Goal: Communication & Community: Connect with others

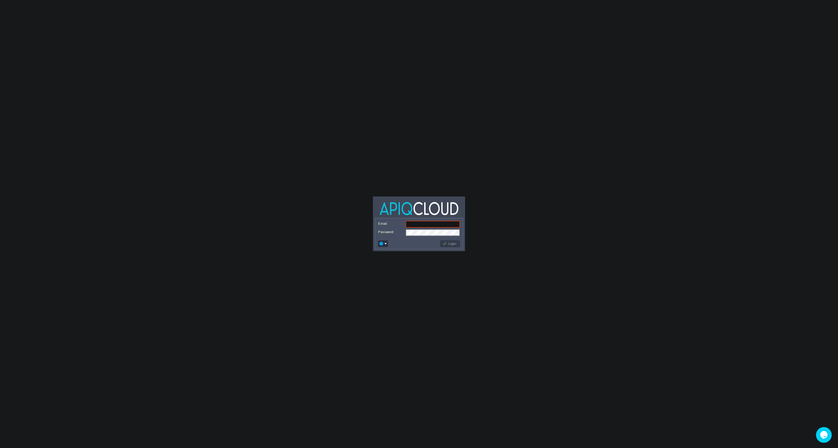
click at [423, 225] on input "Email:" at bounding box center [433, 224] width 54 height 7
type input "[EMAIL_ADDRESS][DOMAIN_NAME]"
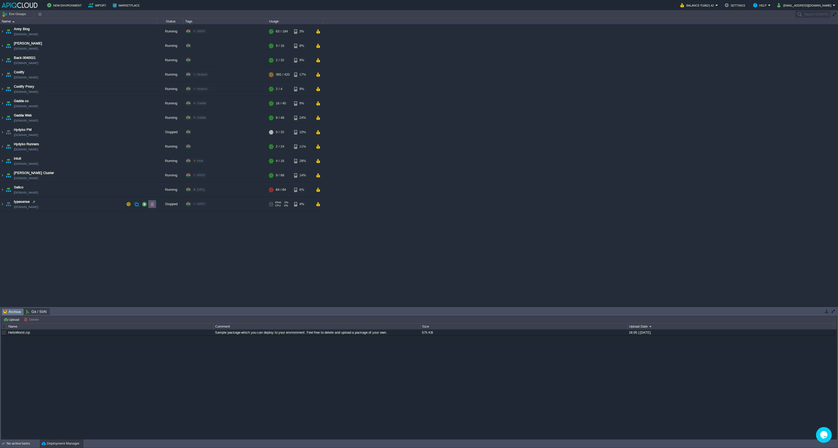
click at [155, 207] on td at bounding box center [152, 204] width 8 height 8
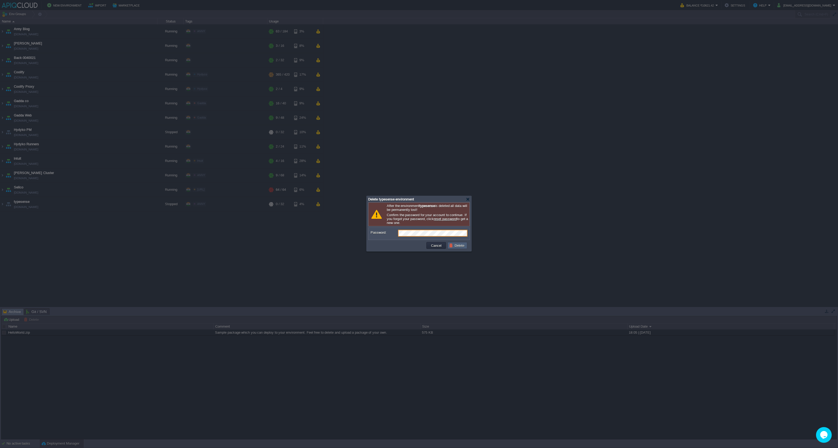
click at [453, 246] on button "Delete" at bounding box center [457, 245] width 17 height 5
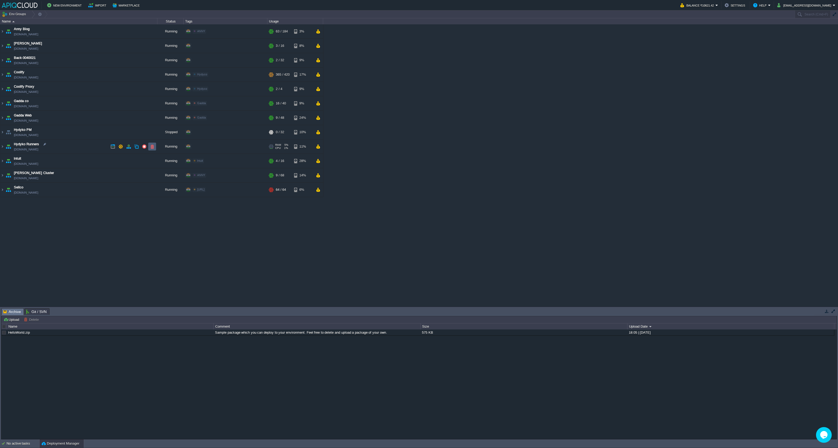
click at [152, 147] on button "button" at bounding box center [152, 146] width 5 height 5
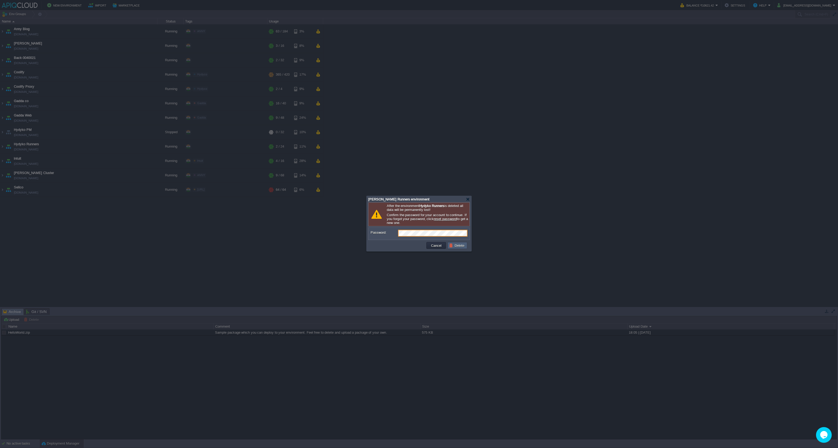
click at [456, 244] on button "Delete" at bounding box center [457, 245] width 17 height 5
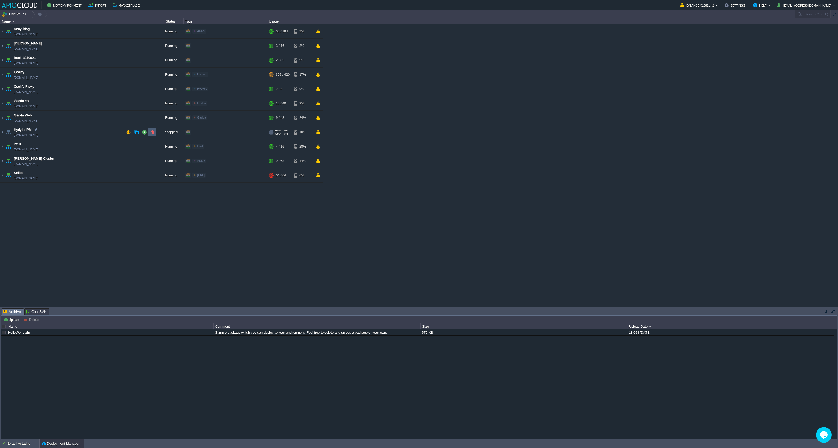
click at [151, 131] on button "button" at bounding box center [152, 132] width 5 height 5
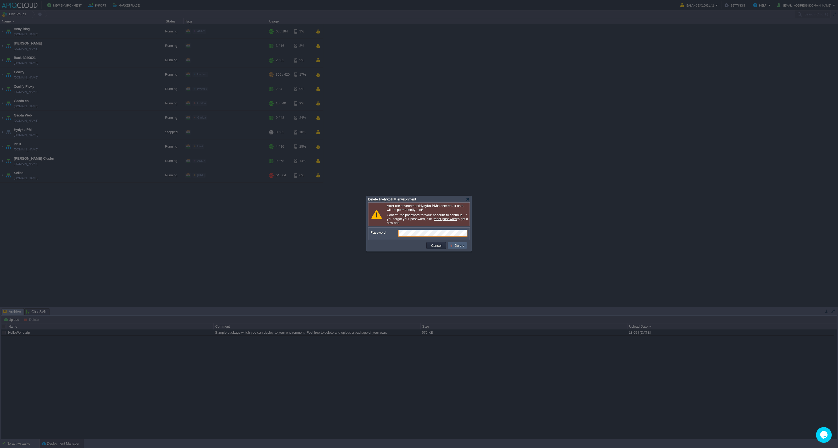
click at [459, 244] on td "Delete" at bounding box center [458, 245] width 20 height 7
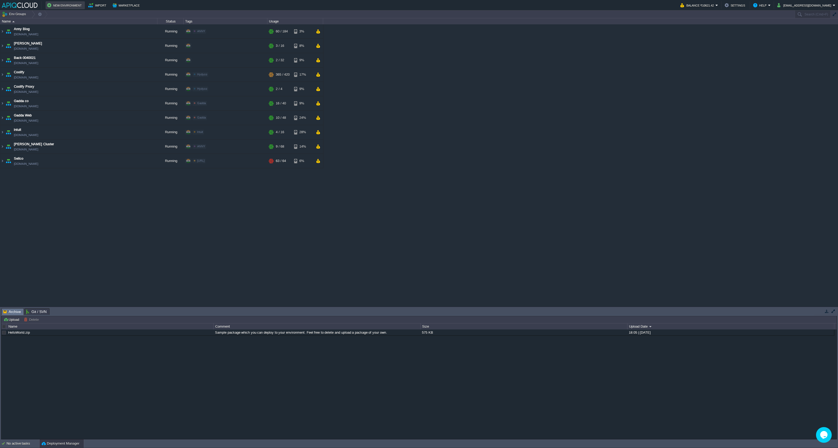
click at [59, 7] on button "New Environment" at bounding box center [65, 5] width 36 height 6
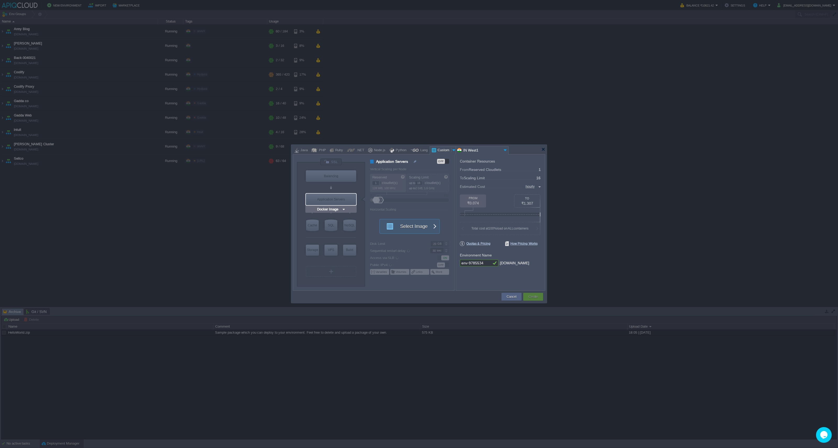
click at [68, 212] on div at bounding box center [419, 224] width 838 height 448
click at [517, 299] on div "Cancel" at bounding box center [512, 297] width 12 height 8
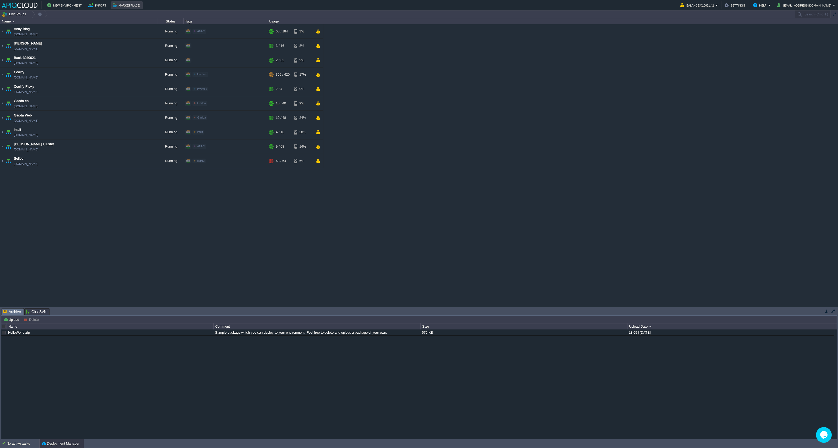
click at [126, 9] on td "Marketplace" at bounding box center [127, 5] width 32 height 8
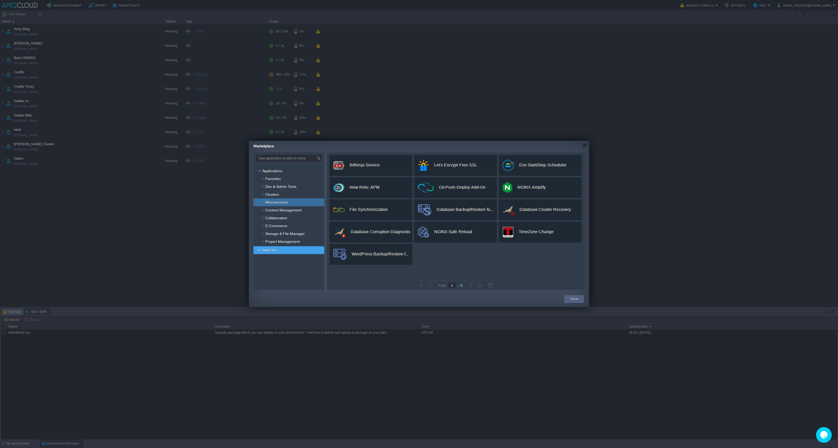
click at [280, 203] on span "Microservices" at bounding box center [277, 202] width 24 height 5
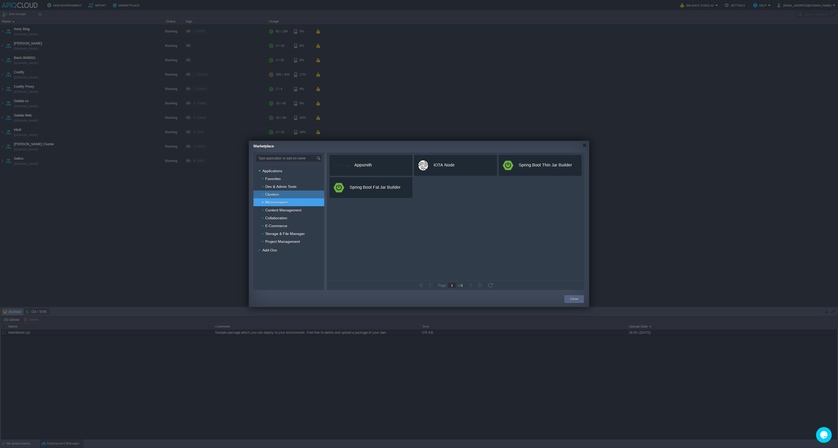
click at [278, 195] on span "Clusters" at bounding box center [272, 194] width 15 height 5
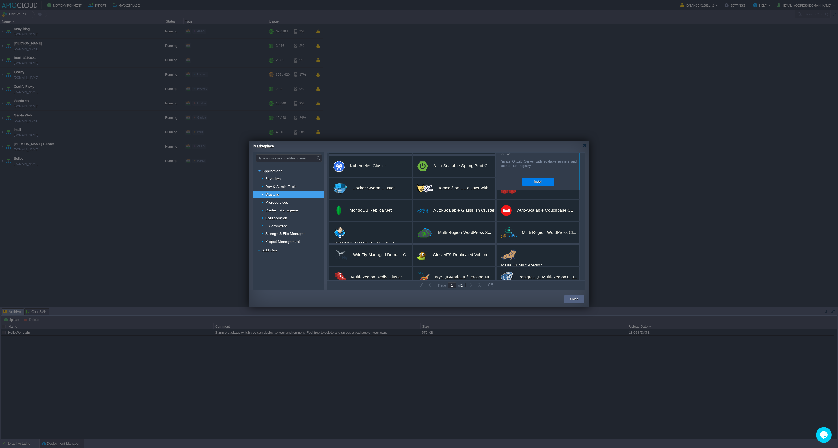
scroll to position [54, 0]
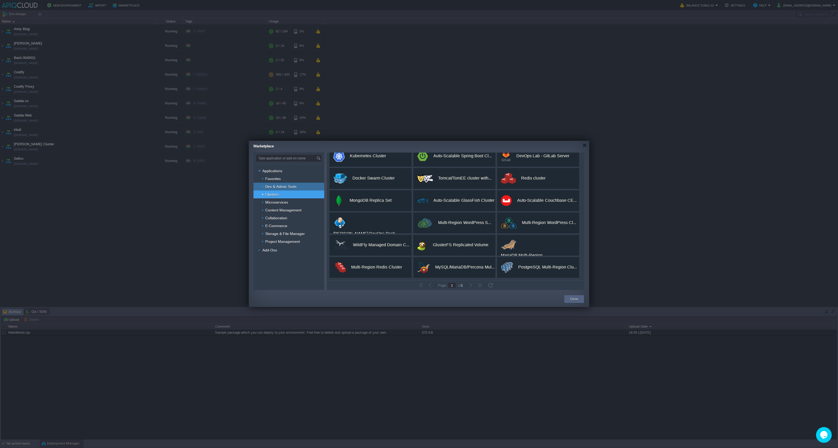
click at [286, 188] on span "Dev & Admin Tools" at bounding box center [281, 186] width 32 height 5
type input "Type application or add-on name"
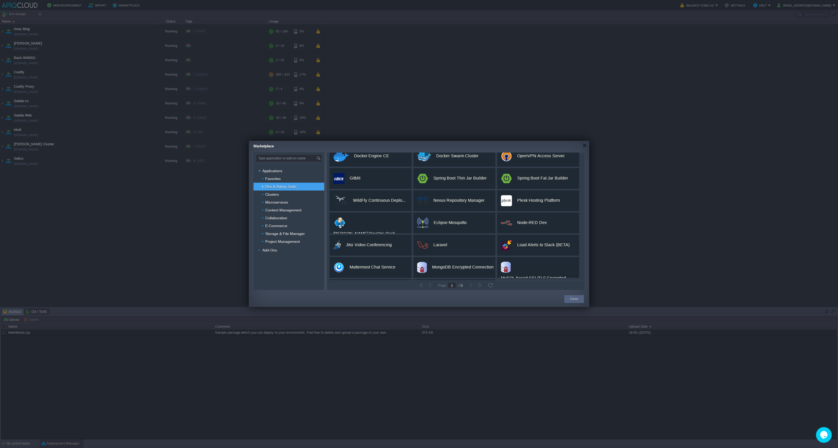
scroll to position [0, 0]
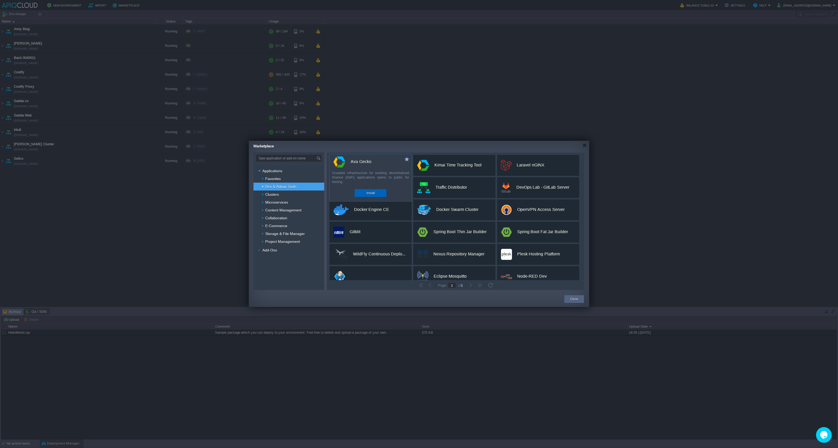
click at [360, 192] on div "Install" at bounding box center [371, 193] width 24 height 8
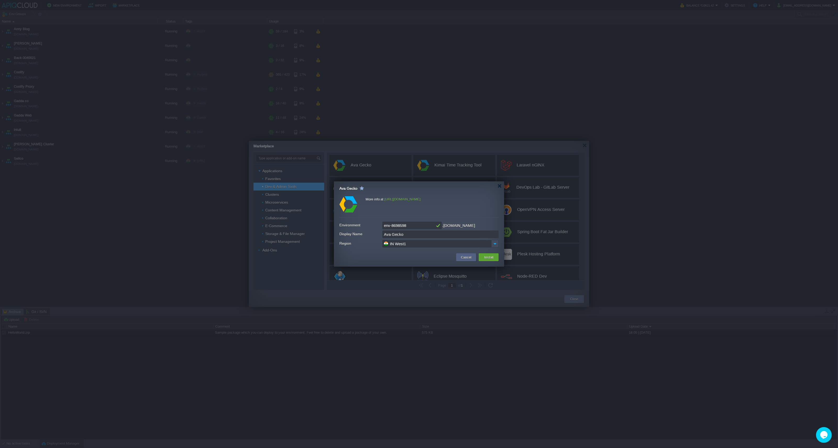
click at [398, 228] on input "env-8698598" at bounding box center [408, 226] width 52 height 8
click at [406, 236] on input "Ava Gecko" at bounding box center [440, 235] width 116 height 8
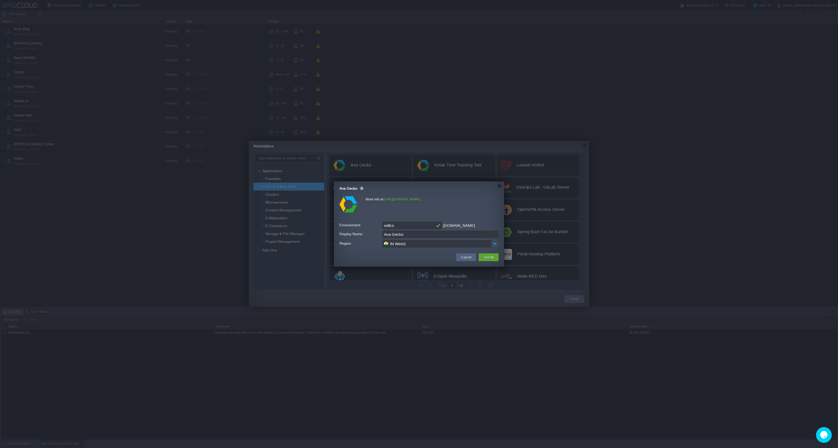
click at [406, 236] on input "Ava Gecko" at bounding box center [440, 235] width 116 height 8
click at [409, 226] on input "sellco" at bounding box center [408, 226] width 52 height 8
type input "sellco-cluster"
click at [408, 233] on input "Ava Gecko" at bounding box center [440, 235] width 116 height 8
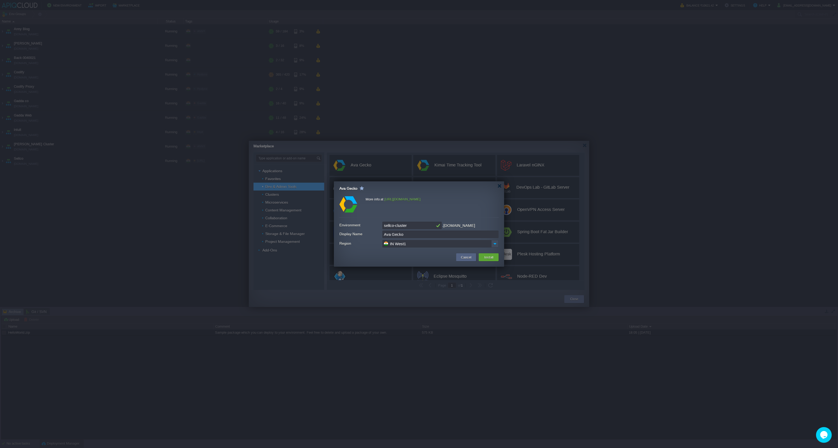
click at [408, 233] on input "Ava Gecko" at bounding box center [440, 235] width 116 height 8
type input "Sellco Cluster"
click at [488, 255] on button "Install" at bounding box center [489, 257] width 12 height 6
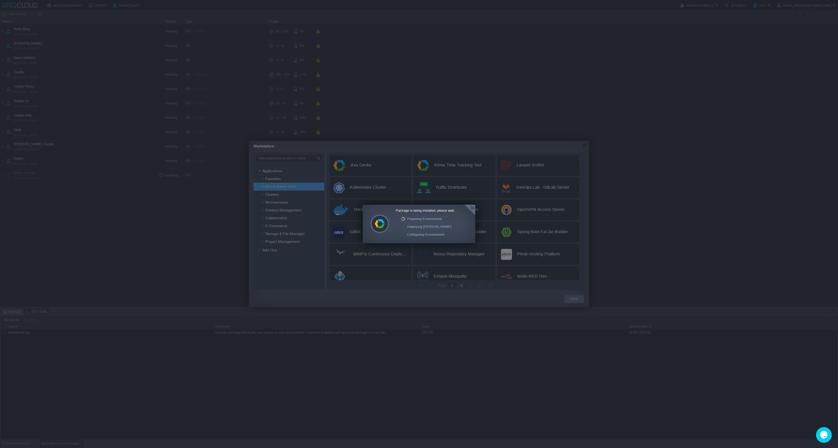
click at [474, 207] on div at bounding box center [470, 210] width 11 height 11
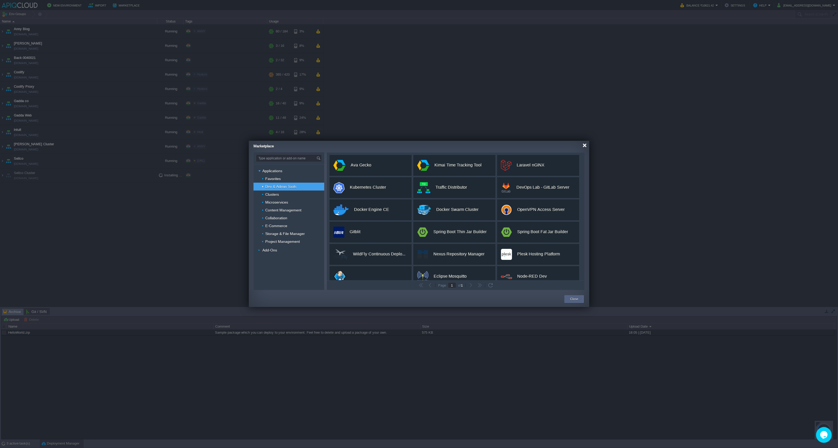
click at [584, 146] on div at bounding box center [585, 146] width 4 height 4
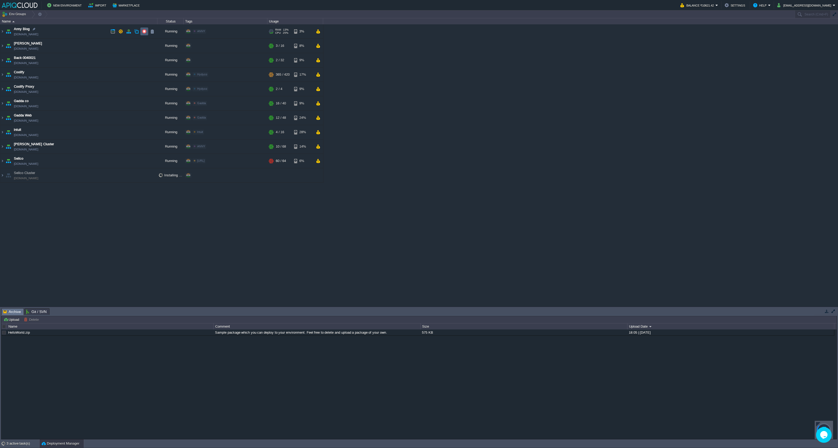
click at [145, 33] on button "button" at bounding box center [144, 31] width 5 height 5
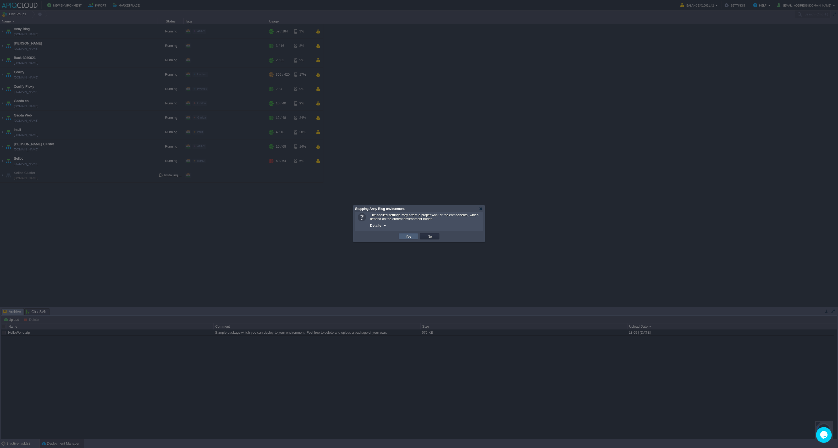
click at [407, 238] on button "Yes" at bounding box center [408, 236] width 9 height 5
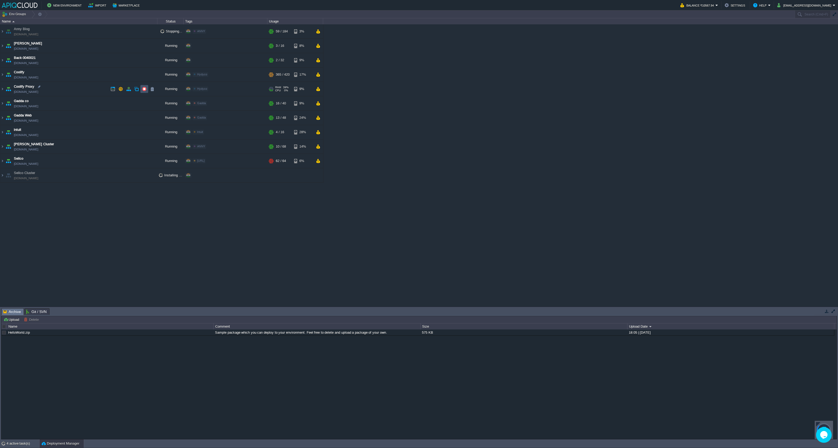
click at [143, 88] on button "button" at bounding box center [144, 89] width 5 height 5
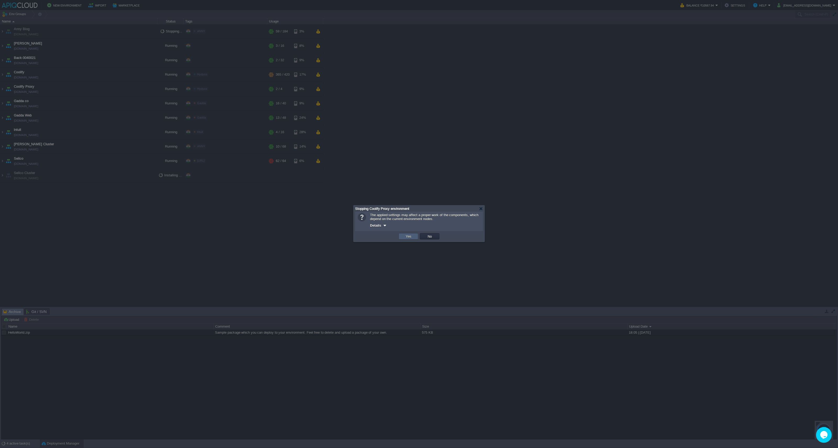
click at [415, 235] on td "Yes" at bounding box center [409, 236] width 20 height 6
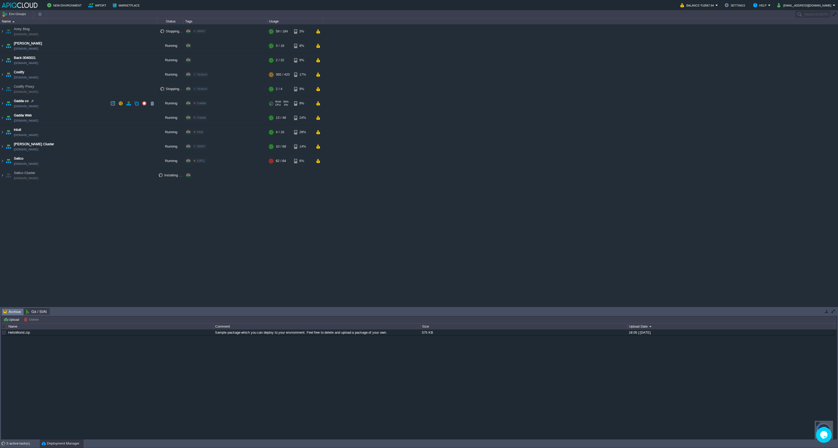
click at [75, 106] on td "Gadda co [DOMAIN_NAME]" at bounding box center [78, 103] width 157 height 14
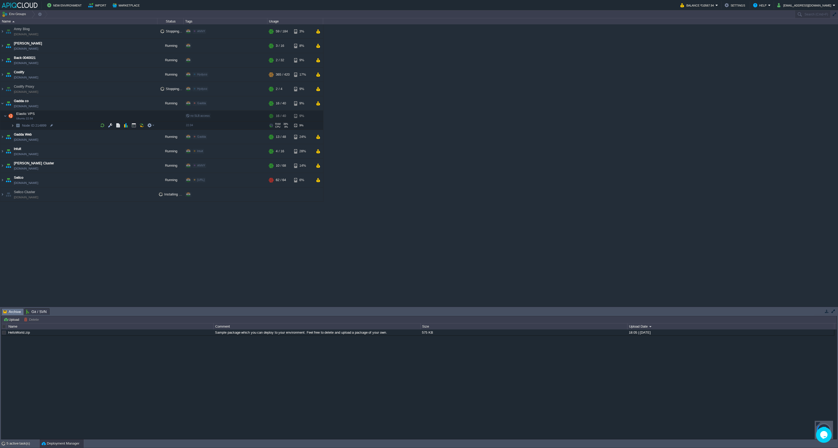
click at [12, 127] on img at bounding box center [12, 126] width 3 height 8
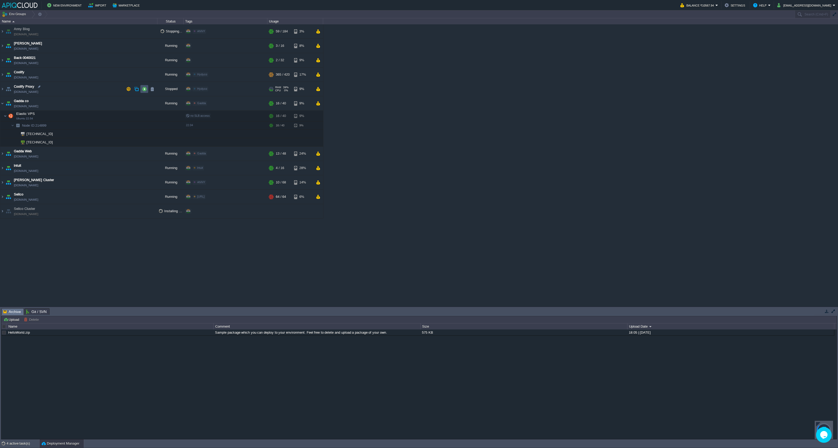
click at [145, 91] on button "button" at bounding box center [144, 89] width 5 height 5
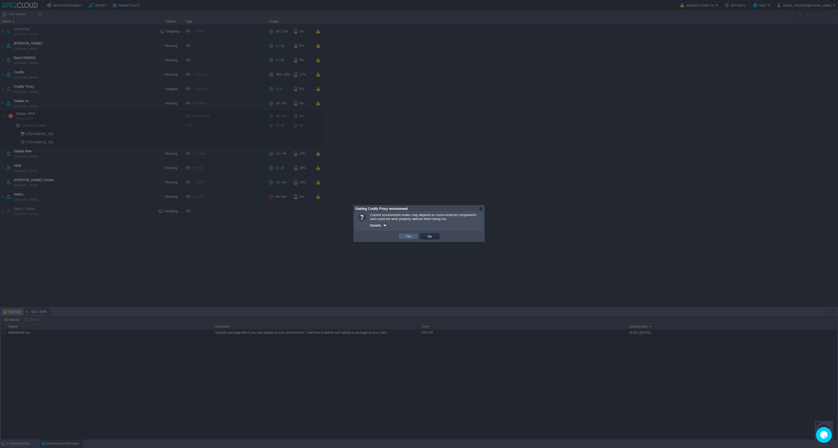
click at [410, 237] on button "Yes" at bounding box center [408, 236] width 9 height 5
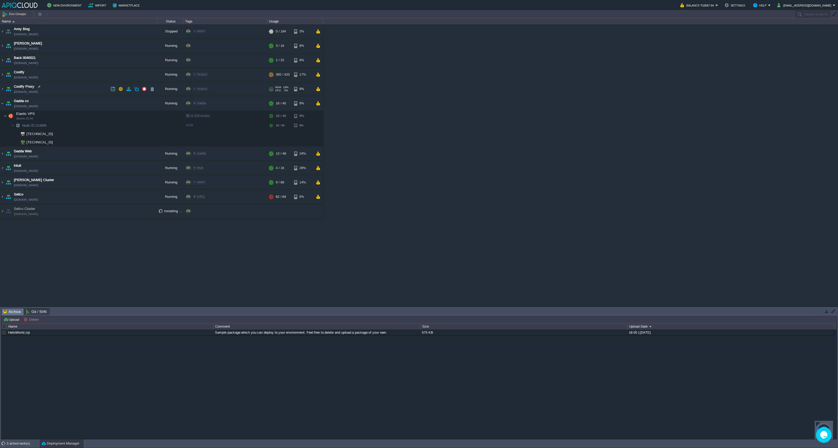
click at [67, 87] on td "Coolify Proxy [DOMAIN_NAME]" at bounding box center [78, 89] width 157 height 14
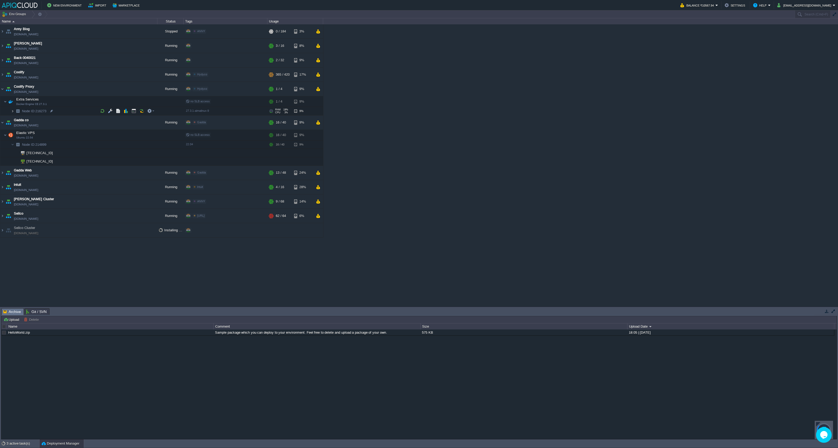
click at [13, 112] on img at bounding box center [12, 111] width 3 height 8
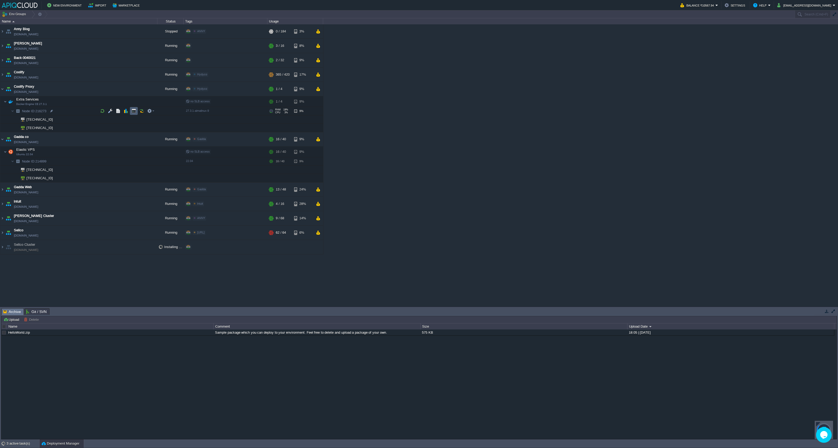
click at [132, 109] on button "button" at bounding box center [133, 111] width 5 height 5
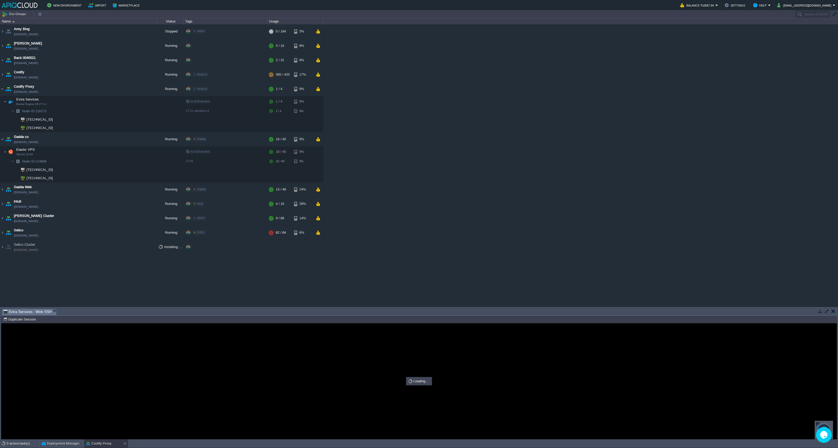
type input "#000000"
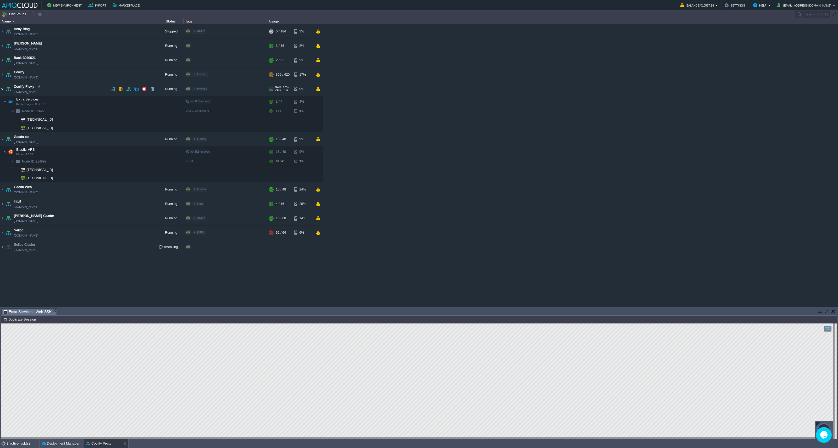
click at [2, 91] on img at bounding box center [2, 89] width 4 height 14
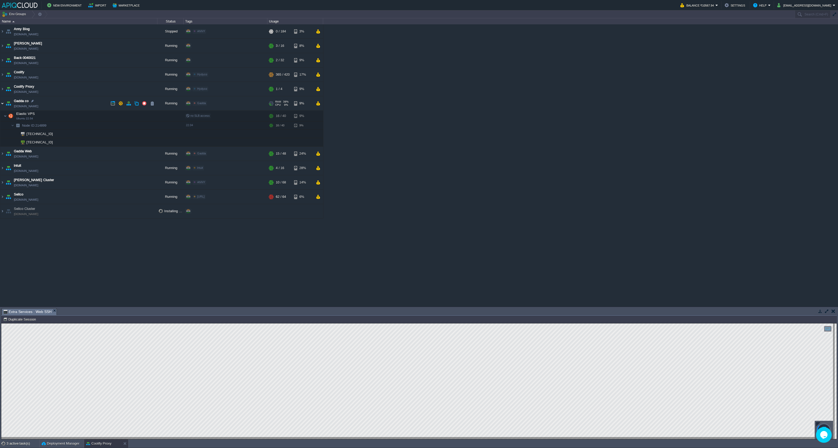
click at [2, 103] on img at bounding box center [2, 103] width 4 height 14
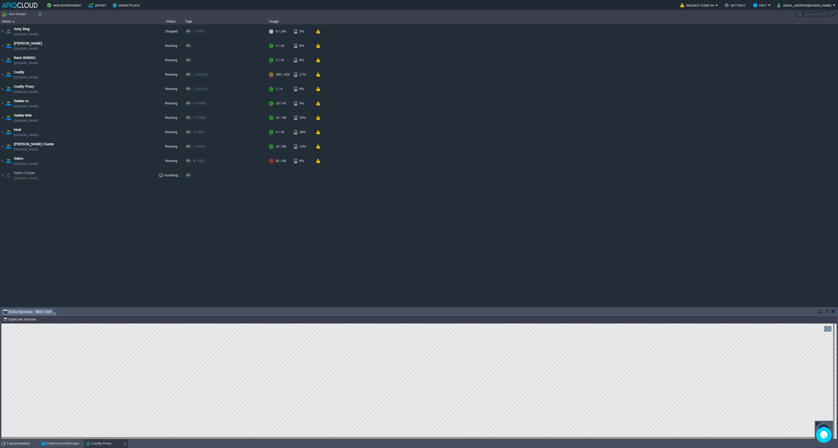
click at [149, 184] on div "[PERSON_NAME] Blog [DOMAIN_NAME] Stopped ANNY Edit RAM 0% CPU 0% 0 / 184 3% [PE…" at bounding box center [419, 165] width 838 height 282
click at [821, 437] on icon "$i18n('chat', 'chat_widget')" at bounding box center [823, 435] width 7 height 8
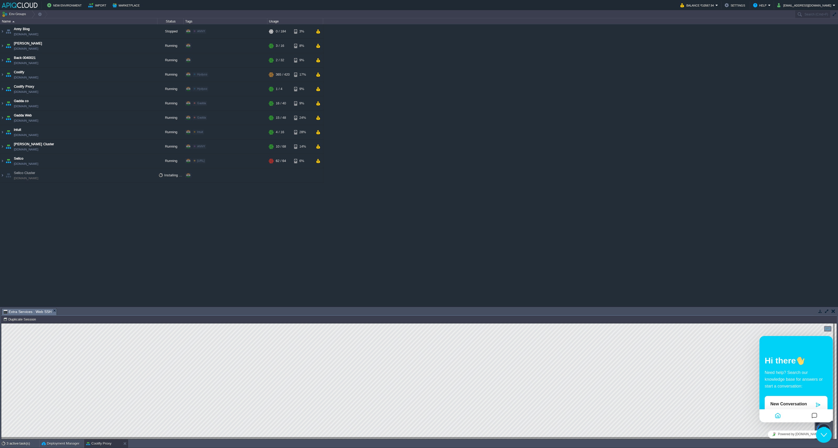
click at [821, 437] on icon "Close Chat This icon closes the chat window." at bounding box center [824, 435] width 6 height 6
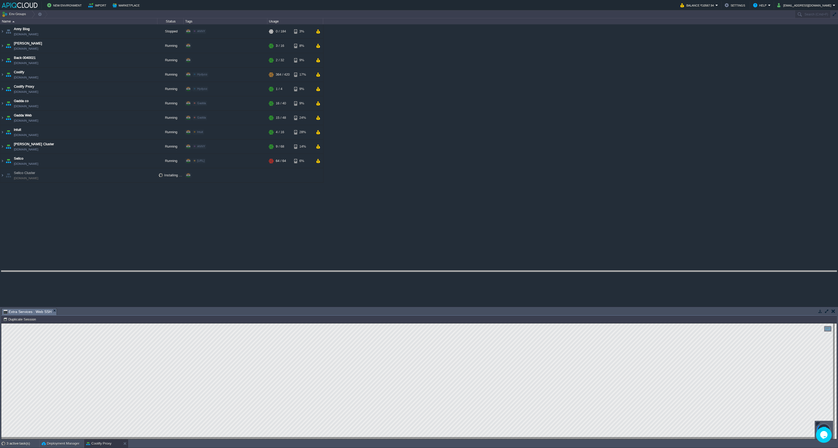
drag, startPoint x: 254, startPoint y: 314, endPoint x: 257, endPoint y: 276, distance: 37.8
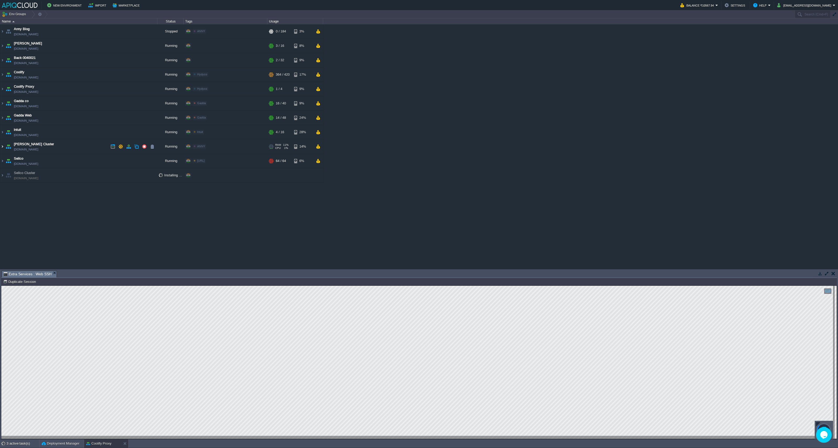
click at [3, 147] on img at bounding box center [2, 147] width 4 height 14
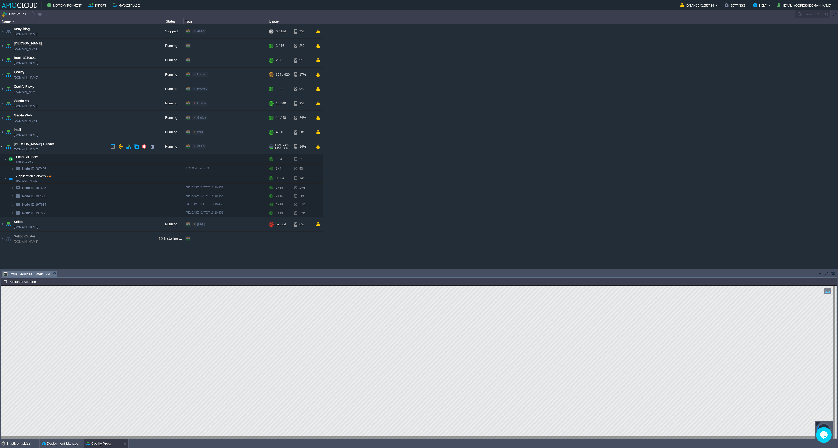
click at [3, 147] on img at bounding box center [2, 147] width 4 height 14
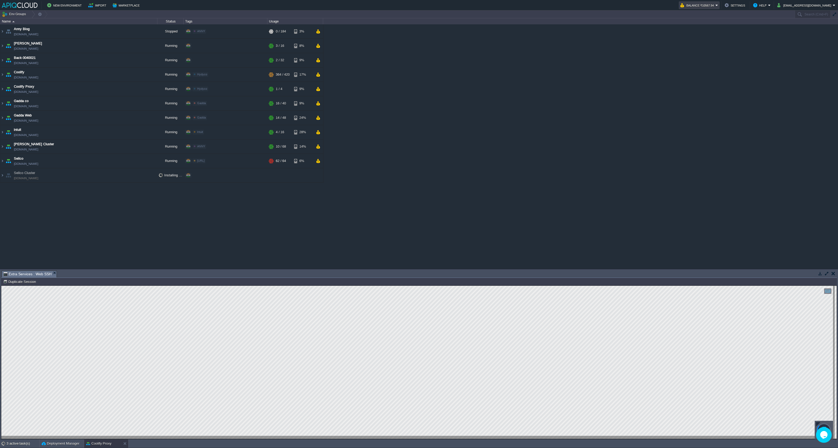
click at [718, 5] on em "Balance ₹10567.94" at bounding box center [700, 5] width 38 height 6
click at [639, 138] on div "[PERSON_NAME] Blog [DOMAIN_NAME] Stopped ANNY Edit RAM 0% CPU 0% 0 / 184 3% [PE…" at bounding box center [419, 146] width 838 height 245
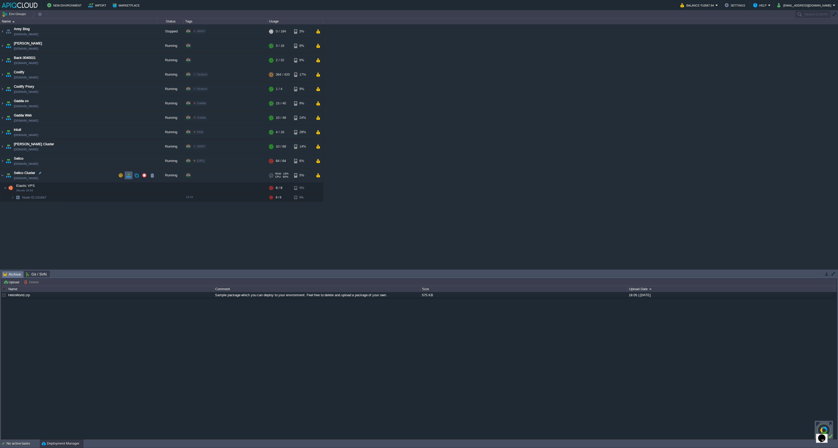
click at [130, 177] on button "button" at bounding box center [128, 175] width 5 height 5
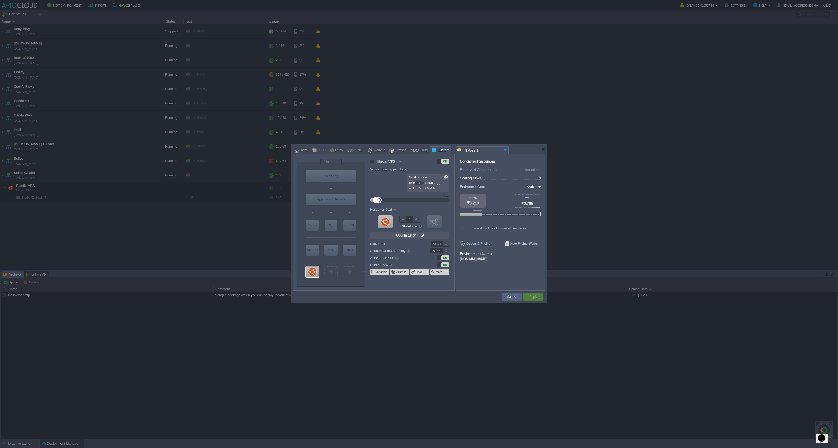
click at [541, 148] on div at bounding box center [419, 149] width 253 height 9
click at [543, 150] on div at bounding box center [543, 149] width 4 height 4
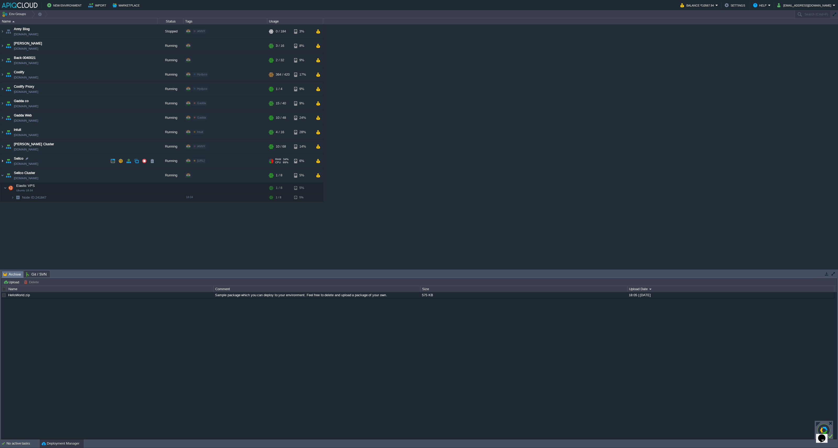
click at [2, 162] on img at bounding box center [2, 161] width 4 height 14
click at [3, 161] on img at bounding box center [2, 161] width 4 height 14
click at [5, 188] on img at bounding box center [5, 188] width 3 height 10
click at [131, 189] on td at bounding box center [134, 188] width 8 height 8
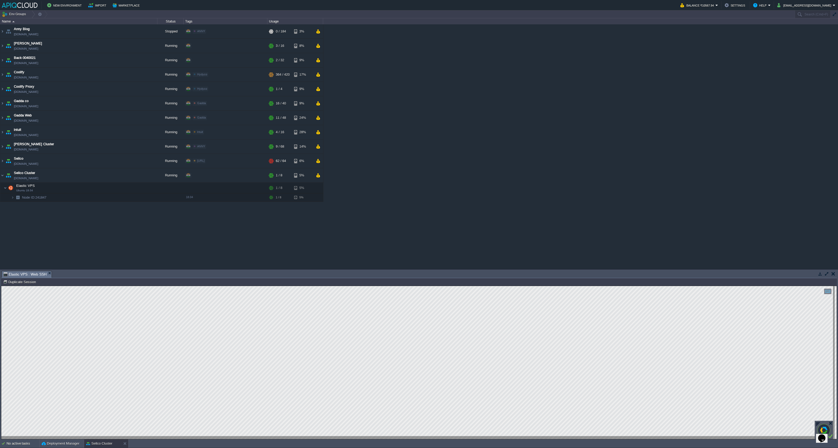
type input "#000000"
click at [133, 187] on button "button" at bounding box center [133, 188] width 5 height 5
click at [12, 195] on img at bounding box center [12, 198] width 3 height 8
click at [54, 216] on div at bounding box center [53, 214] width 5 height 5
click at [113, 5] on button "Marketplace" at bounding box center [127, 5] width 29 height 6
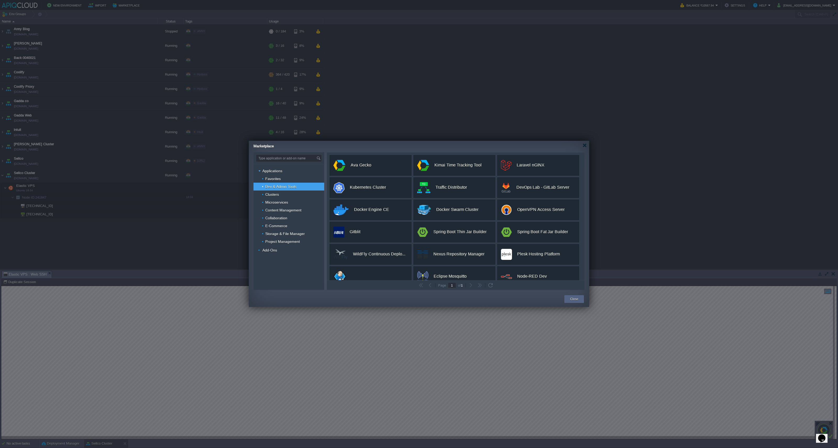
click at [88, 218] on div at bounding box center [419, 224] width 838 height 448
click at [586, 146] on div at bounding box center [585, 146] width 4 height 4
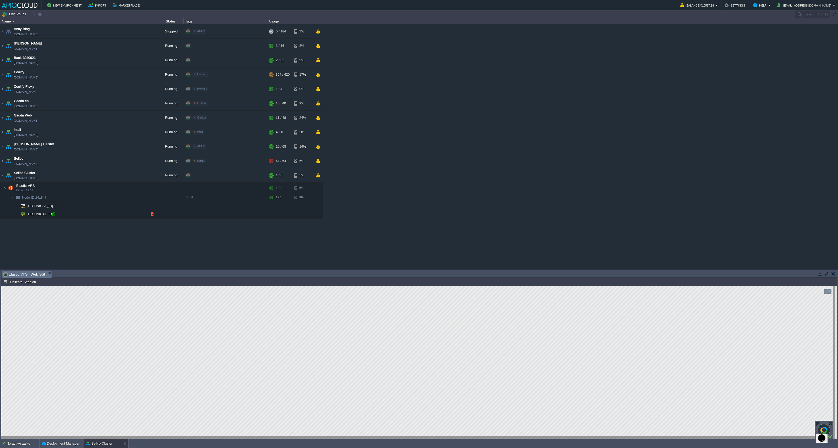
click at [52, 216] on div at bounding box center [53, 214] width 5 height 5
click at [8, 189] on img at bounding box center [10, 188] width 7 height 10
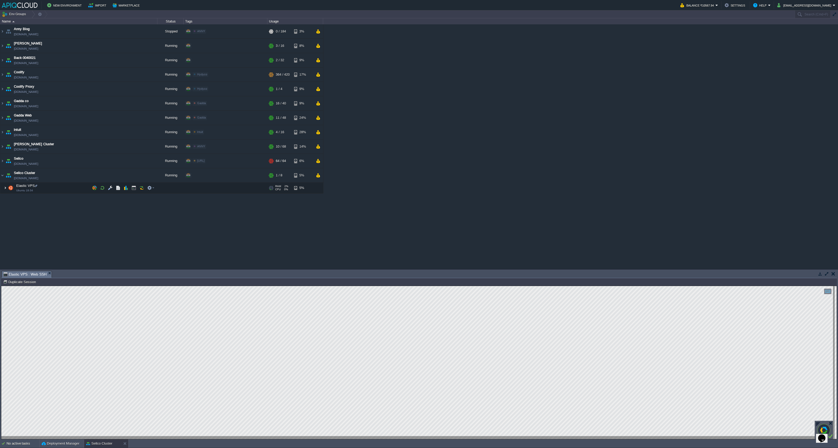
click at [5, 188] on img at bounding box center [5, 188] width 3 height 10
click at [108, 188] on button "button" at bounding box center [110, 188] width 5 height 5
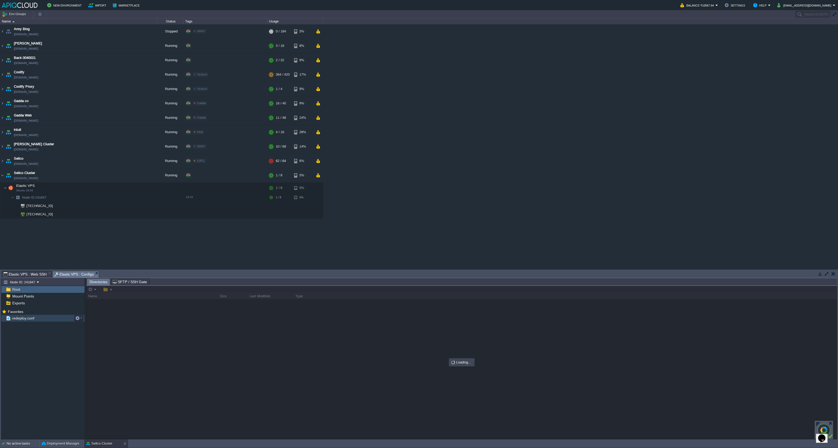
click at [39, 319] on div "redeploy.conf" at bounding box center [42, 318] width 83 height 7
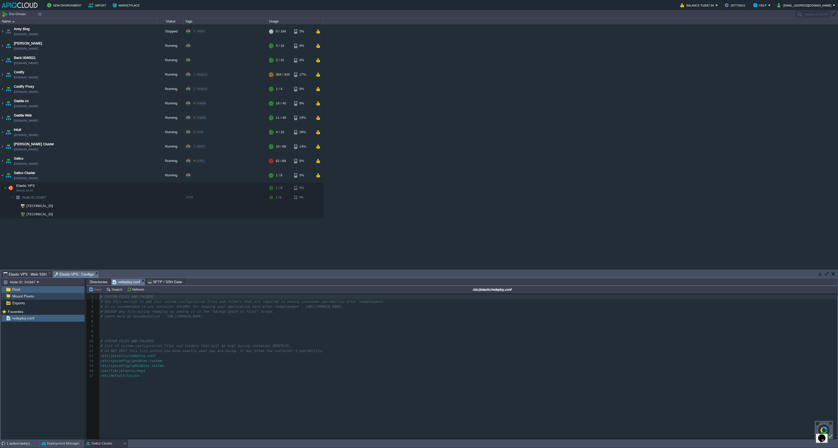
scroll to position [2, 0]
click at [29, 294] on div "Mount Points" at bounding box center [42, 296] width 83 height 7
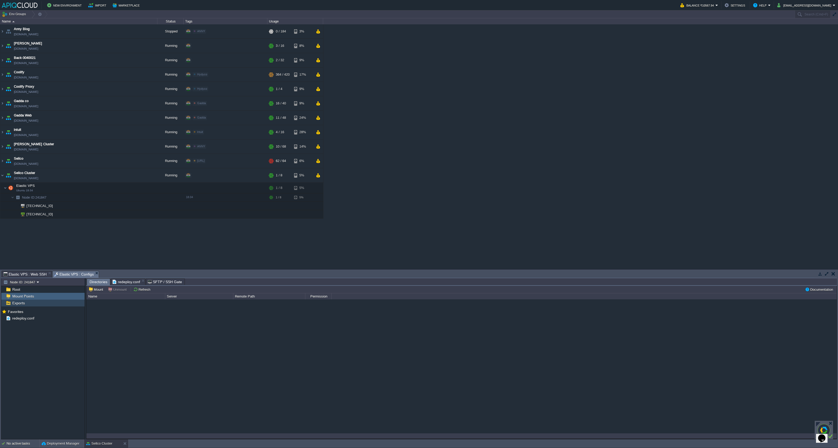
click at [32, 301] on div "Exports" at bounding box center [42, 303] width 83 height 7
click at [25, 291] on div "Root" at bounding box center [42, 289] width 83 height 7
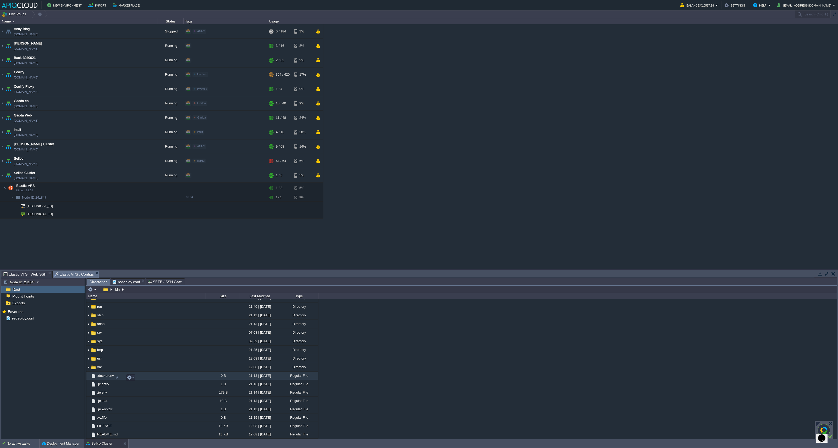
scroll to position [0, 0]
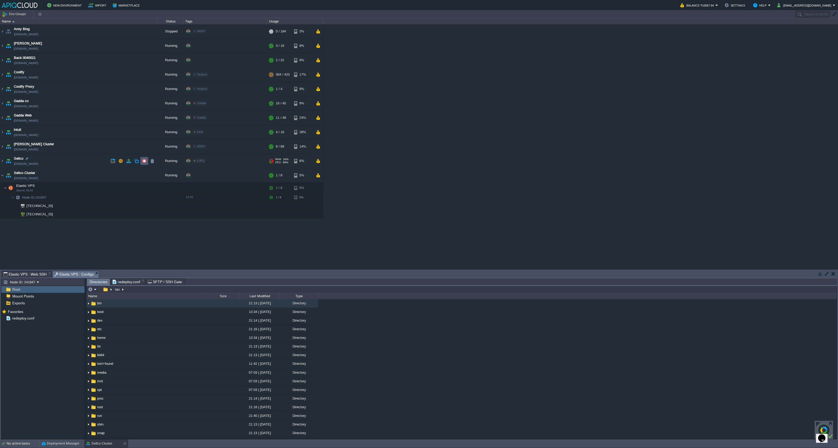
click at [145, 161] on button "button" at bounding box center [144, 161] width 5 height 5
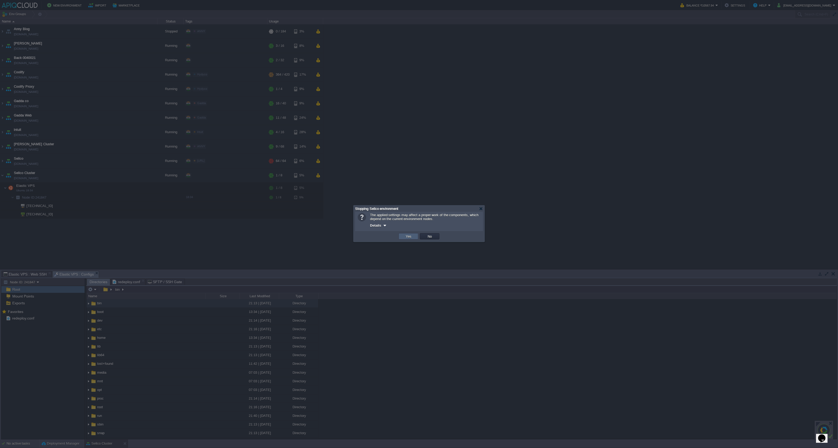
click at [410, 239] on td "Yes" at bounding box center [409, 236] width 20 height 6
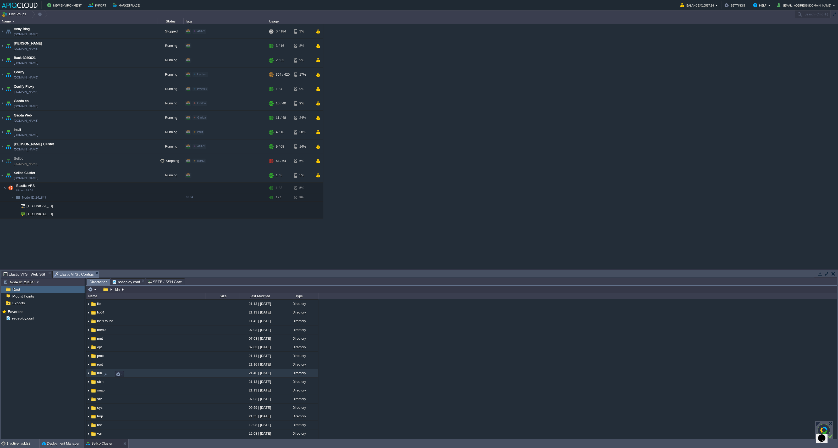
scroll to position [111, 0]
click at [112, 433] on span "README.md" at bounding box center [107, 433] width 22 height 4
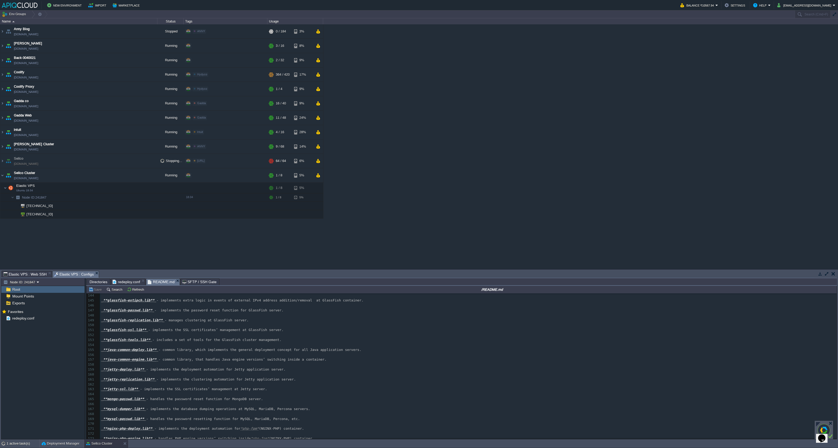
scroll to position [0, 0]
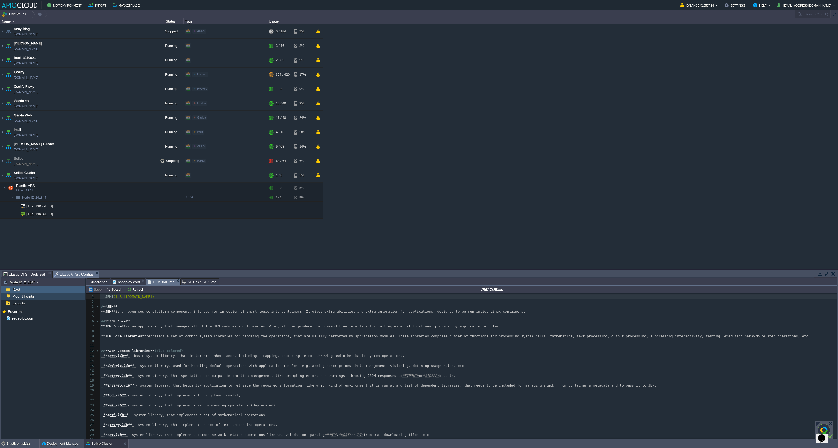
click at [37, 297] on div "Mount Points" at bounding box center [42, 296] width 83 height 7
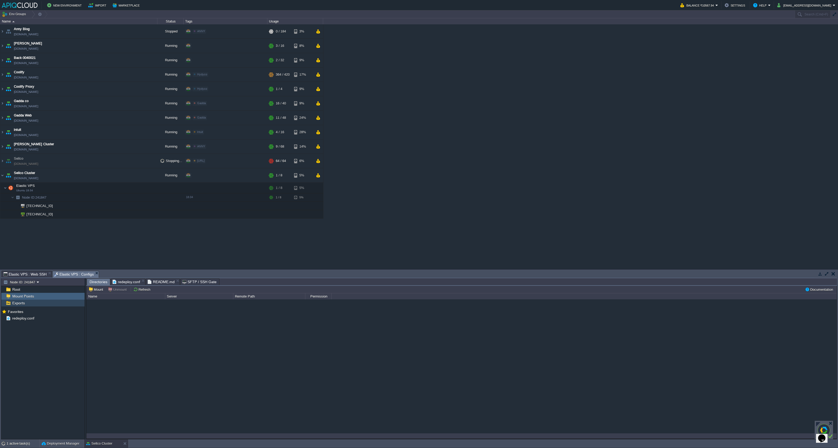
click at [35, 301] on div "Exports" at bounding box center [42, 303] width 83 height 7
click at [33, 290] on div "Root" at bounding box center [42, 289] width 83 height 7
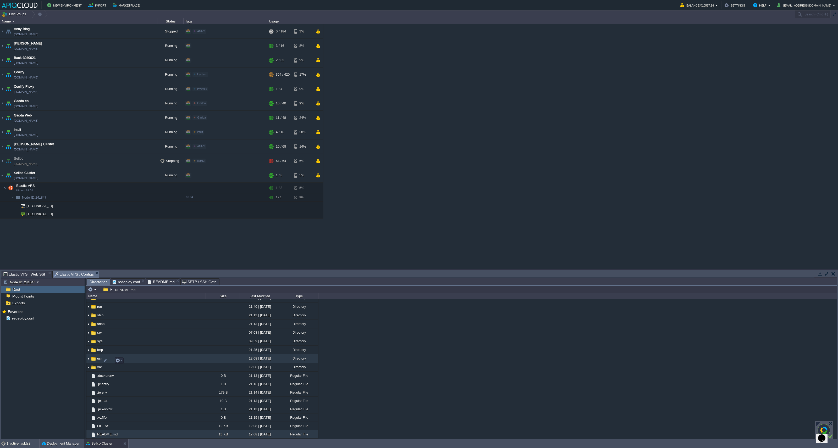
click at [88, 359] on img at bounding box center [88, 359] width 4 height 8
click at [747, 5] on button "Settings" at bounding box center [736, 5] width 22 height 6
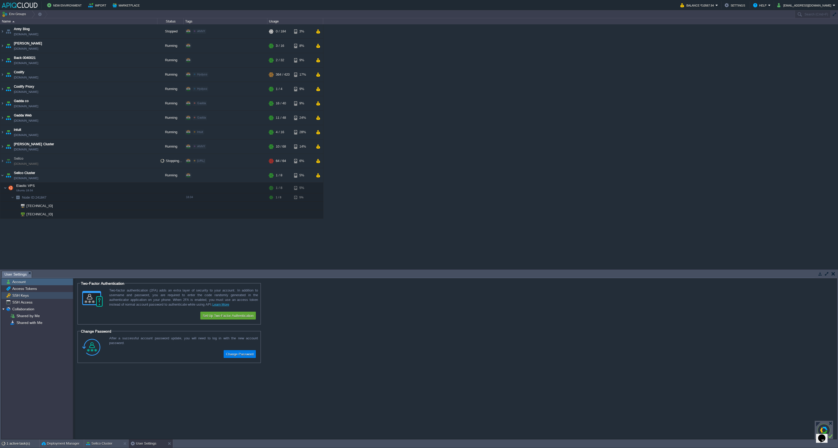
click at [17, 293] on div "SSH Keys" at bounding box center [37, 295] width 72 height 7
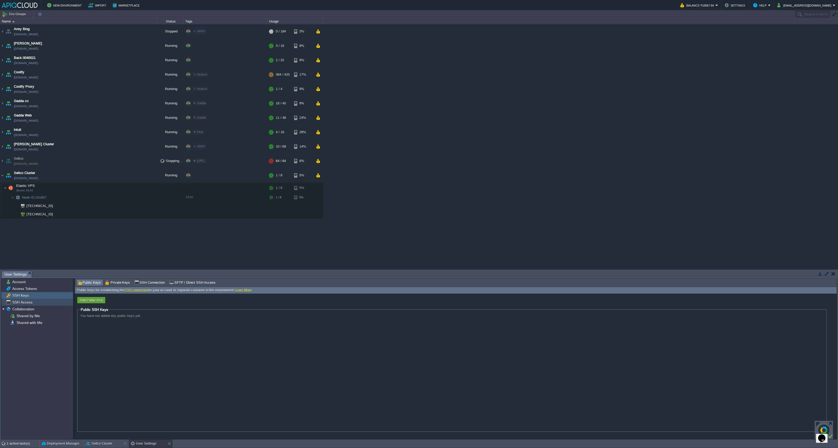
click at [26, 304] on span "SSH Access" at bounding box center [22, 302] width 22 height 5
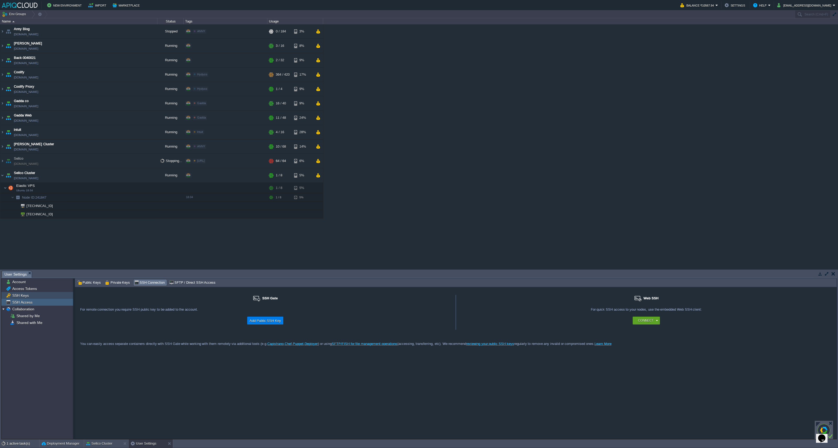
click at [18, 295] on span "SSH Keys" at bounding box center [20, 295] width 18 height 5
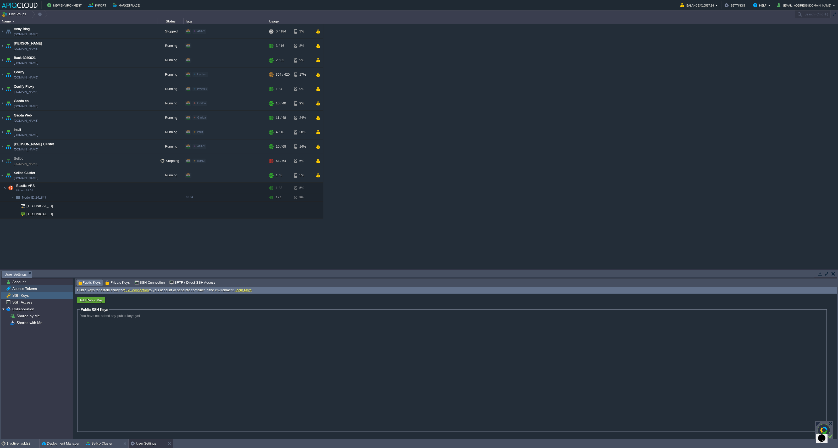
click at [23, 287] on span "Access Tokens" at bounding box center [24, 289] width 26 height 5
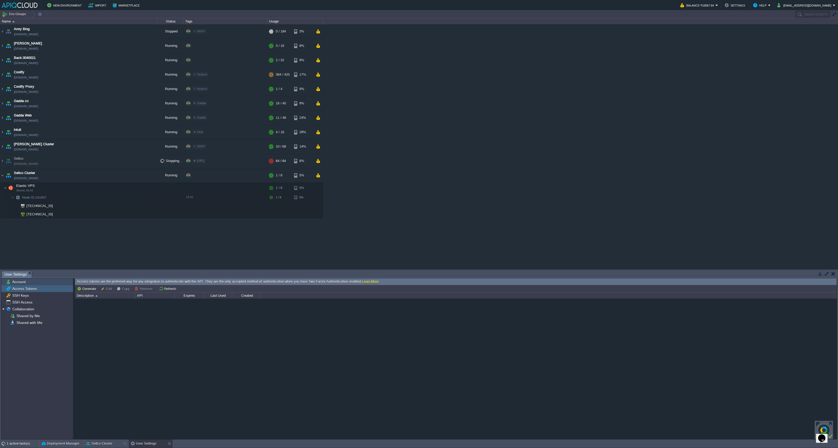
click at [23, 284] on span "Account" at bounding box center [18, 282] width 15 height 5
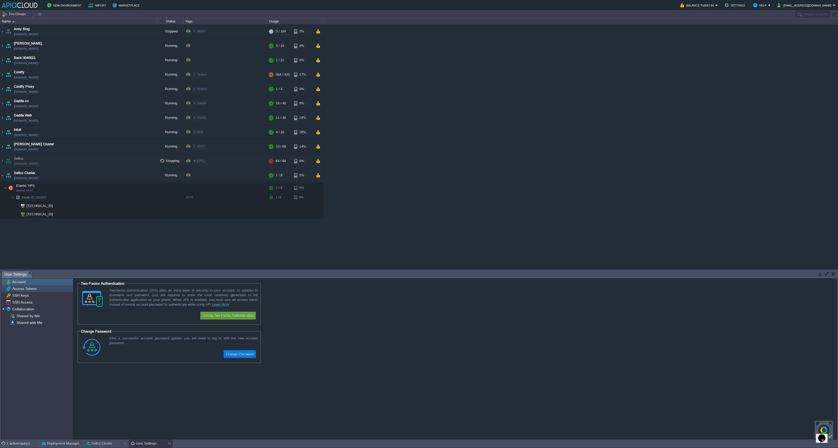
click at [25, 289] on span "Access Tokens" at bounding box center [24, 289] width 26 height 5
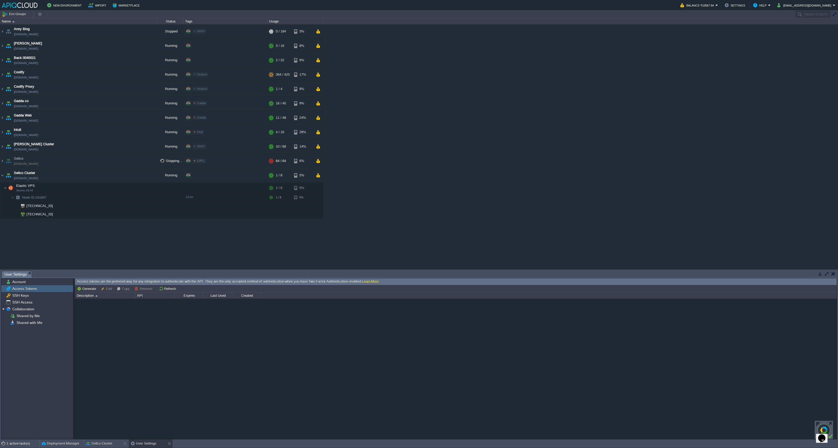
click at [378, 281] on link "Learn More" at bounding box center [370, 282] width 17 height 4
click at [33, 303] on div "SSH Access" at bounding box center [37, 302] width 72 height 7
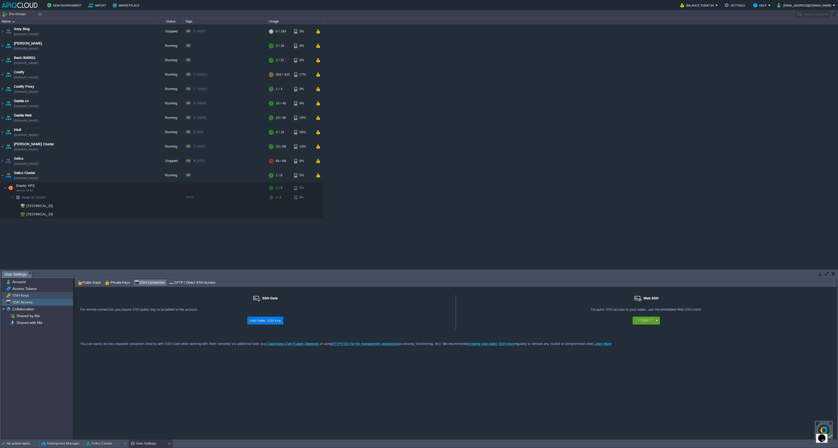
click at [29, 297] on div "SSH Keys" at bounding box center [37, 295] width 72 height 7
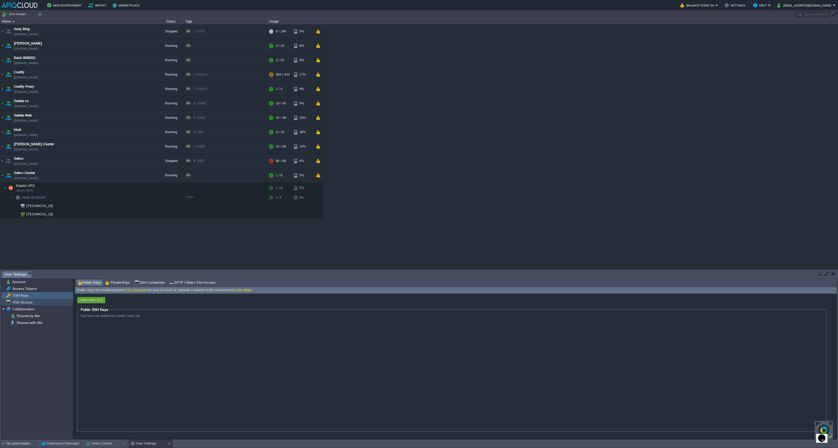
click at [32, 303] on div "SSH Access" at bounding box center [37, 302] width 72 height 7
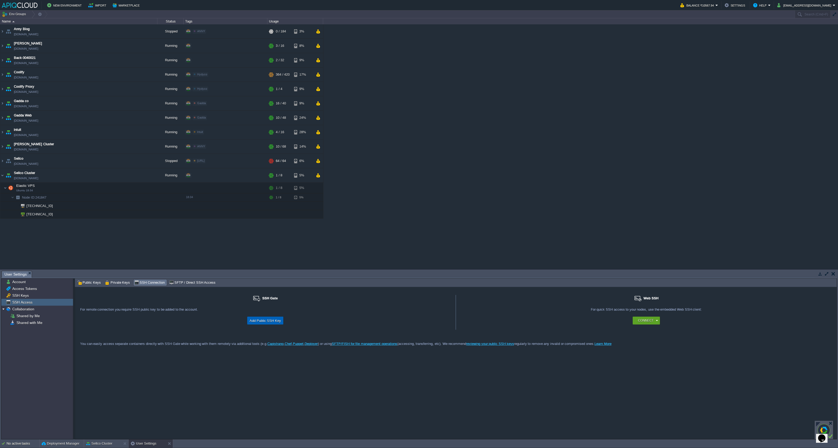
click at [272, 321] on button "Add Public SSH Key" at bounding box center [265, 321] width 35 height 6
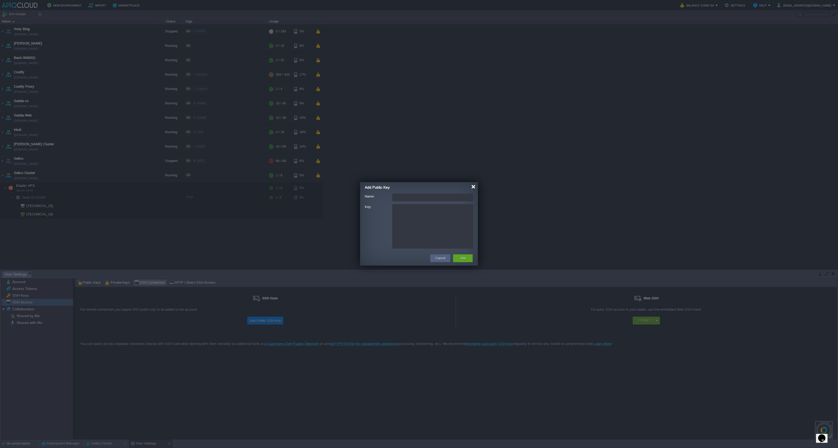
click at [472, 188] on div at bounding box center [473, 187] width 4 height 4
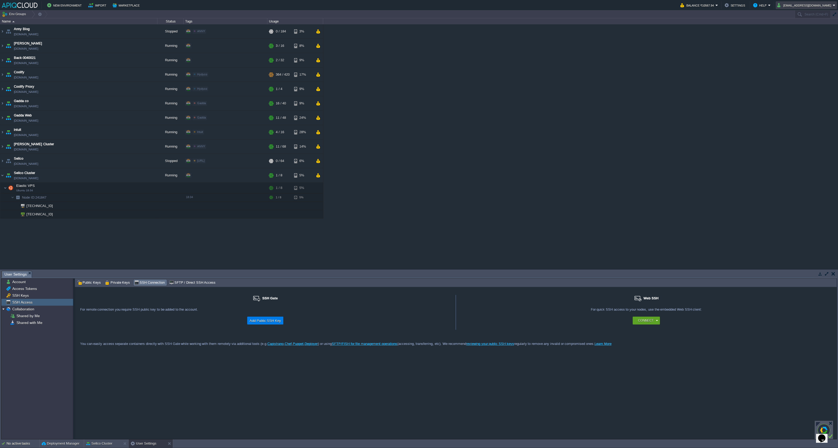
click at [809, 6] on button "[EMAIL_ADDRESS][DOMAIN_NAME]" at bounding box center [805, 5] width 56 height 6
click at [808, 11] on span "Settings" at bounding box center [810, 13] width 13 height 4
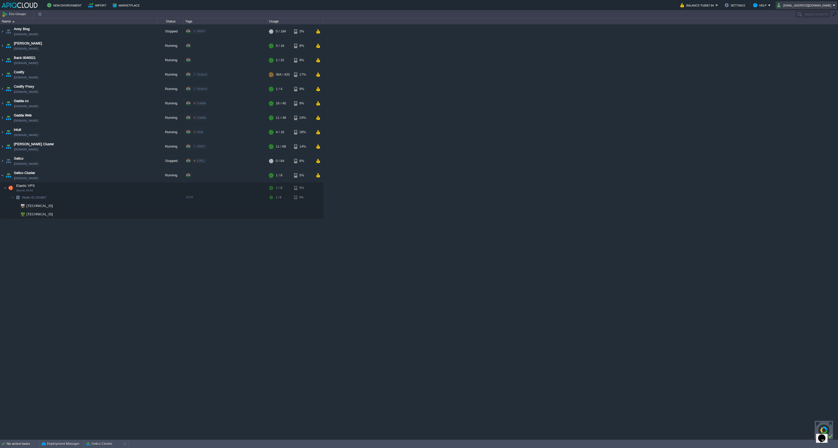
click at [831, 1] on td "[EMAIL_ADDRESS][DOMAIN_NAME]" at bounding box center [806, 5] width 61 height 8
click at [819, 12] on link "Settings" at bounding box center [817, 13] width 40 height 6
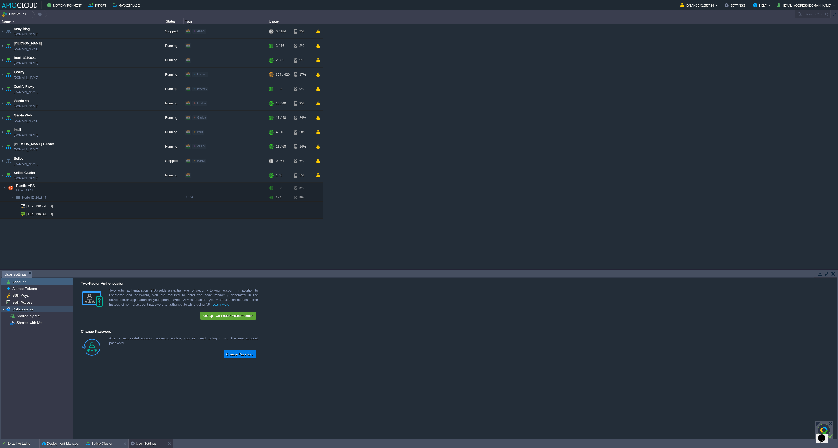
click at [20, 311] on span "Collaboration" at bounding box center [23, 309] width 24 height 5
click at [20, 315] on span "Shared by Me" at bounding box center [27, 316] width 25 height 5
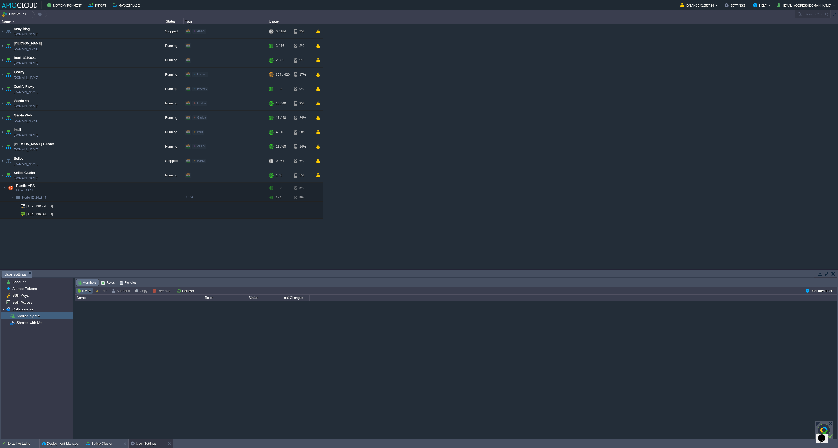
click at [86, 290] on button "Invite" at bounding box center [84, 291] width 15 height 5
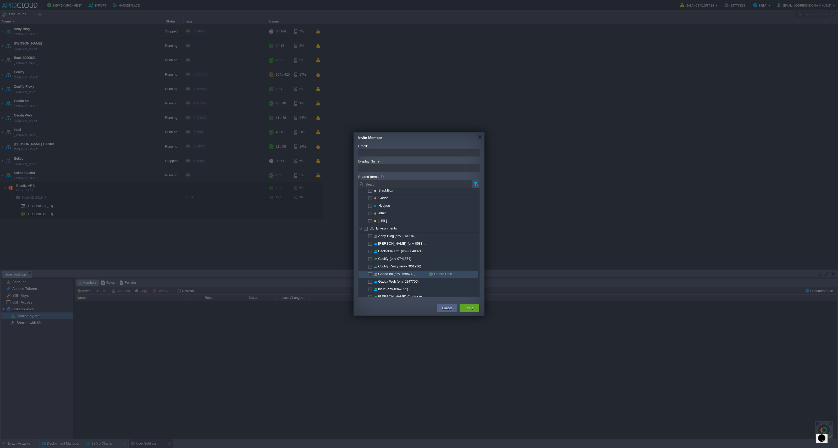
scroll to position [43, 0]
click at [369, 293] on span at bounding box center [369, 293] width 1 height 4
checkbox input "true"
click at [390, 154] on input "Email:" at bounding box center [419, 153] width 122 height 8
paste input "dev-one@kharesiya.com"
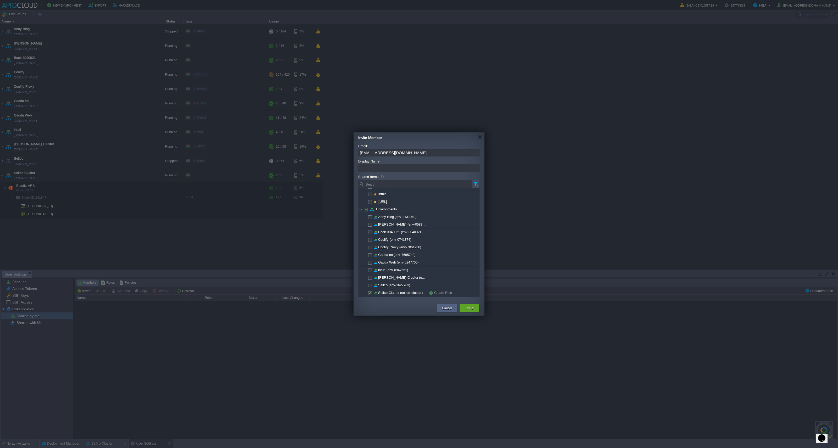
type input "dev-one@kharesiya.com"
click at [385, 168] on input "Display Name:" at bounding box center [419, 168] width 122 height 8
type input "Satyam"
click at [436, 292] on div "Create Role" at bounding box center [447, 293] width 37 height 7
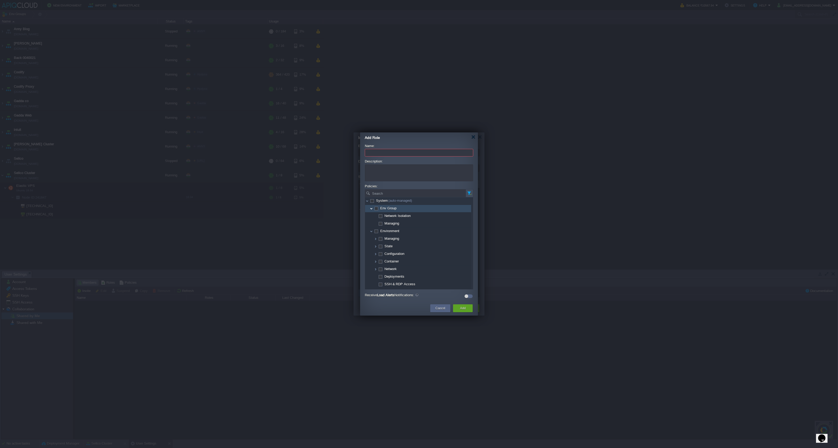
click at [373, 210] on img at bounding box center [371, 208] width 4 height 7
click at [372, 216] on img at bounding box center [371, 216] width 4 height 7
click at [376, 254] on img at bounding box center [376, 254] width 4 height 7
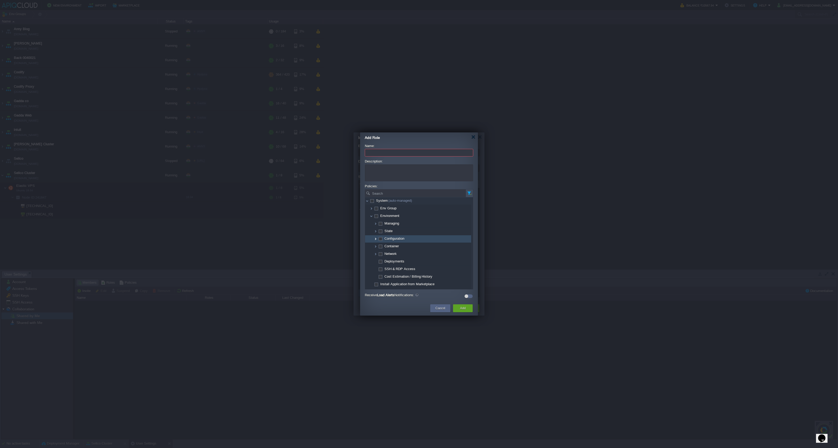
click at [376, 239] on img at bounding box center [376, 238] width 4 height 7
click at [472, 138] on div at bounding box center [473, 137] width 4 height 4
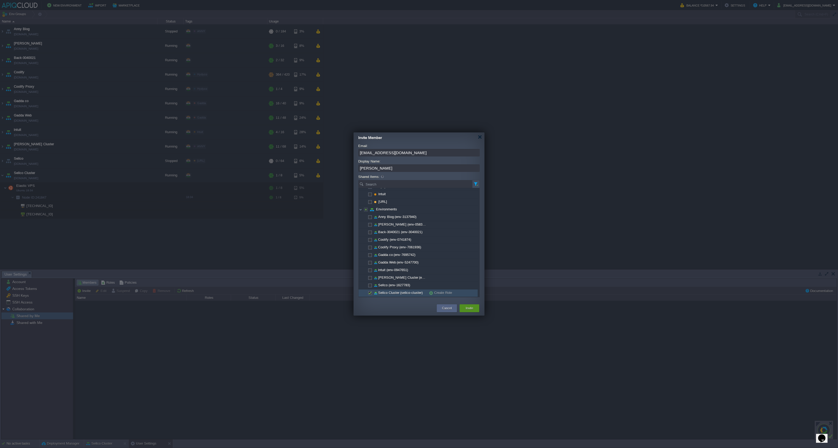
click at [470, 310] on button "Invite" at bounding box center [470, 308] width 8 height 5
click at [446, 293] on div "Create Role" at bounding box center [447, 293] width 37 height 7
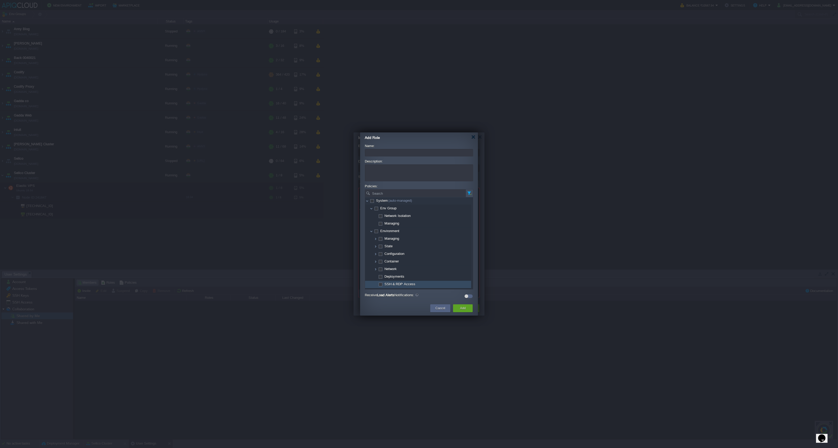
drag, startPoint x: 380, startPoint y: 284, endPoint x: 385, endPoint y: 287, distance: 5.7
click at [380, 284] on span at bounding box center [380, 284] width 1 height 4
checkbox input "true"
click at [399, 150] on input "Name:" at bounding box center [419, 153] width 108 height 8
type input "Devops"
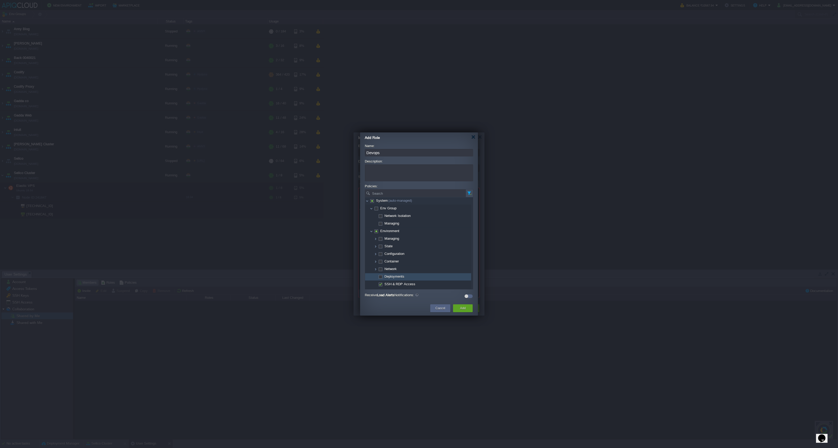
click at [381, 277] on span at bounding box center [380, 277] width 1 height 4
checkbox input "true"
click at [459, 309] on div "Add" at bounding box center [463, 309] width 12 height 8
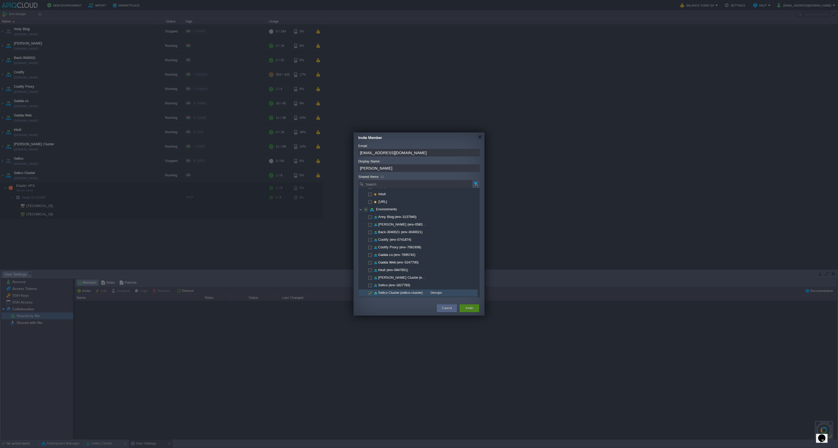
click at [476, 311] on div "Invite" at bounding box center [470, 309] width 20 height 8
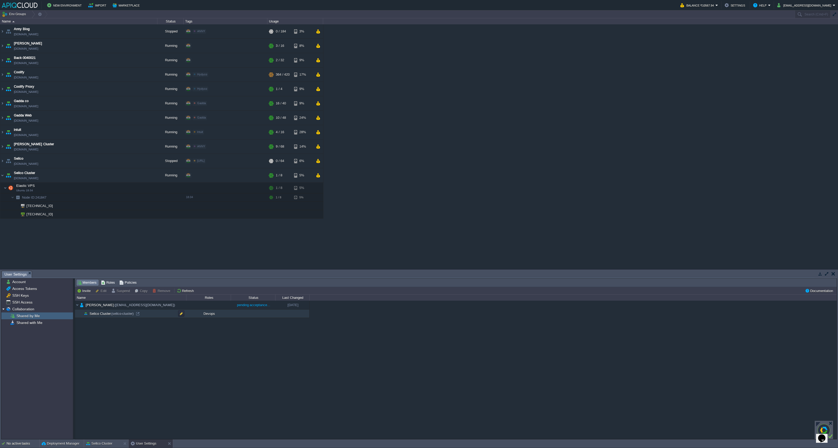
click at [208, 315] on span "Devops" at bounding box center [210, 314] width 12 height 4
click at [215, 315] on div "Devops" at bounding box center [208, 314] width 45 height 8
click at [181, 314] on button "button" at bounding box center [181, 313] width 5 height 5
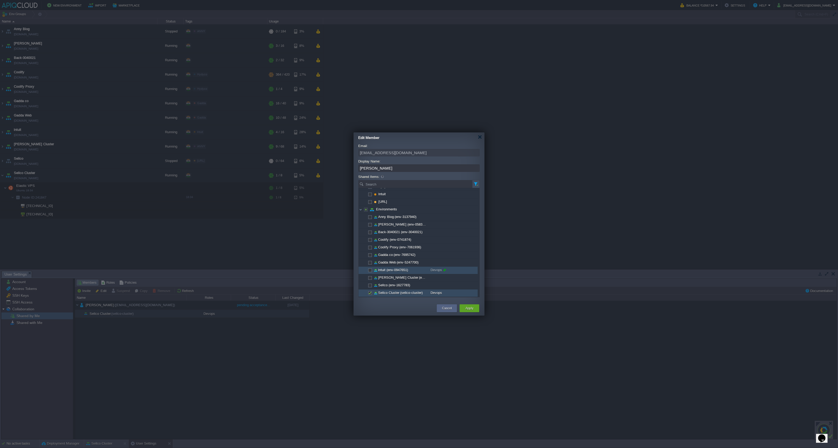
click at [441, 271] on span "Devops" at bounding box center [437, 270] width 12 height 7
click at [431, 271] on li "Devops" at bounding box center [438, 271] width 19 height 6
click at [487, 278] on div "Devops" at bounding box center [470, 278] width 85 height 7
click at [475, 272] on img at bounding box center [475, 270] width 6 height 6
click at [447, 277] on div "Devops" at bounding box center [470, 278] width 85 height 7
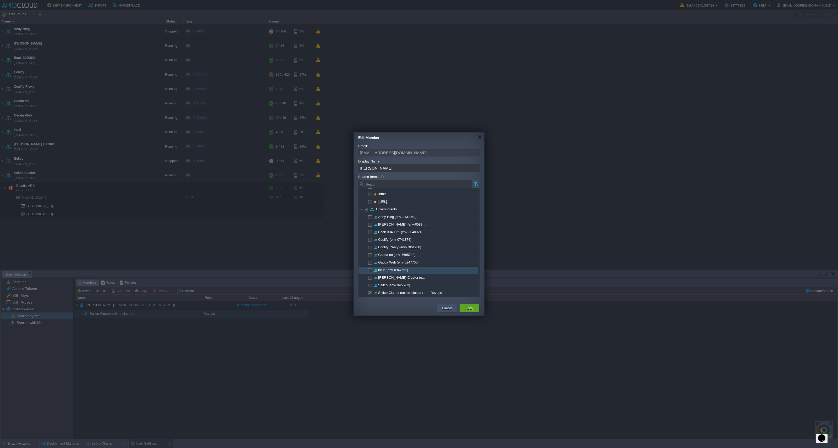
click at [446, 308] on button "Cancel" at bounding box center [447, 308] width 10 height 5
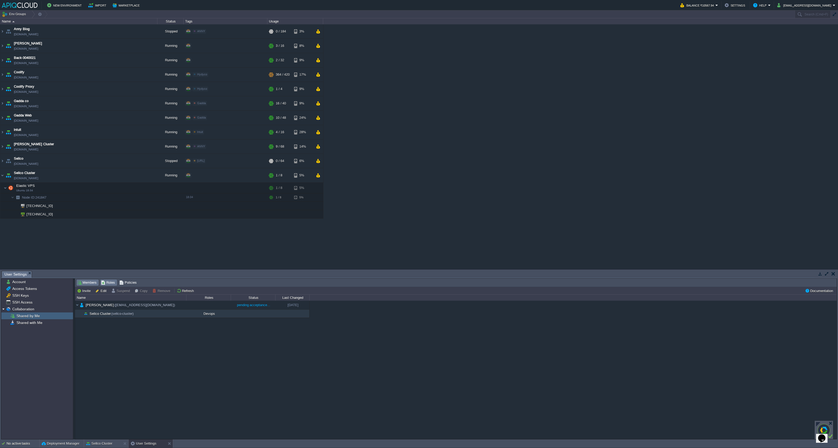
click at [106, 283] on span "Roles" at bounding box center [108, 283] width 14 height 6
click at [93, 305] on div "Devops" at bounding box center [105, 304] width 60 height 6
click at [84, 304] on div "Devops" at bounding box center [105, 304] width 60 height 6
click at [94, 292] on button "Edit" at bounding box center [99, 291] width 13 height 5
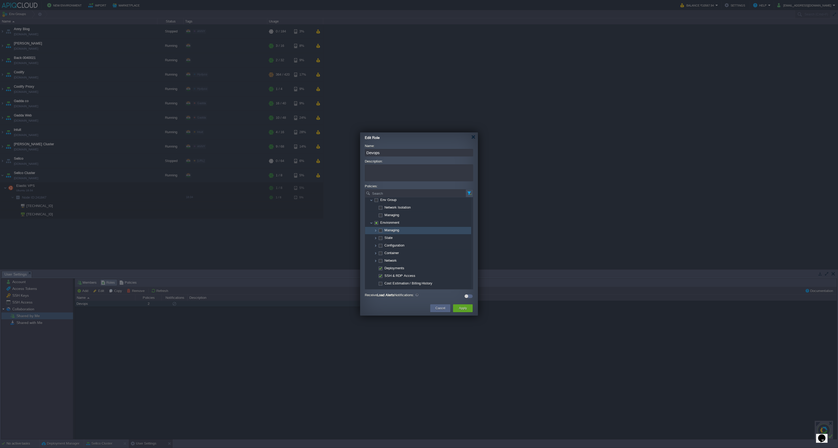
scroll to position [16, 0]
click at [375, 223] on img at bounding box center [376, 223] width 4 height 7
click at [375, 245] on img at bounding box center [376, 245] width 4 height 7
click at [376, 232] on img at bounding box center [376, 230] width 4 height 7
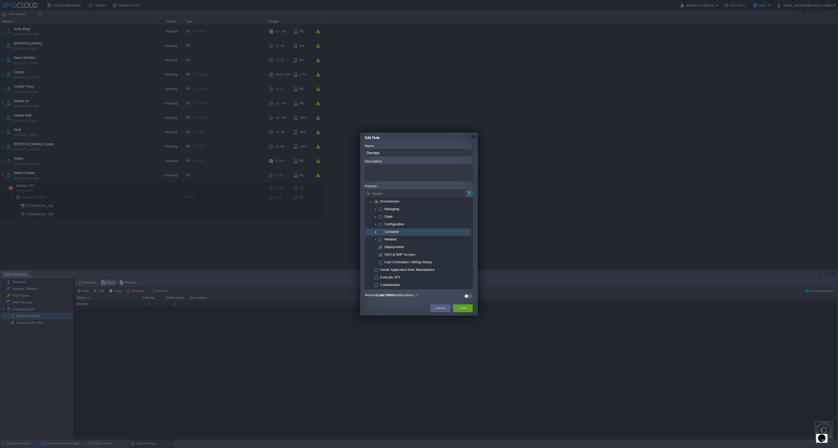
scroll to position [30, 0]
click at [376, 226] on img at bounding box center [376, 224] width 4 height 7
click at [376, 225] on img at bounding box center [376, 222] width 4 height 7
click at [375, 218] on img at bounding box center [376, 216] width 4 height 7
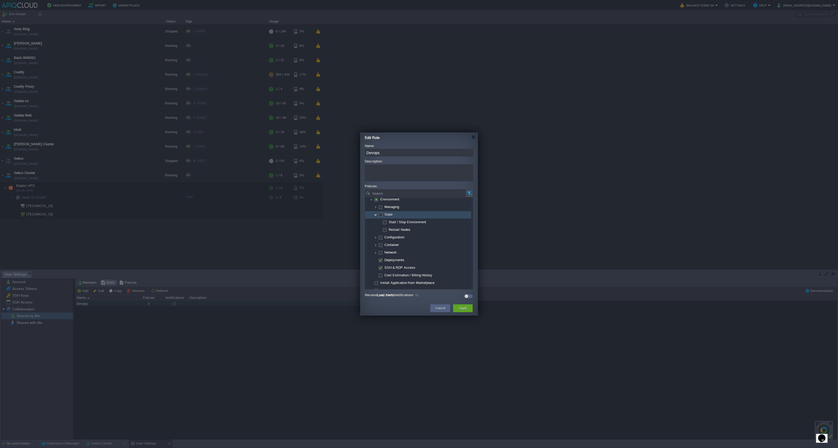
click at [375, 218] on img at bounding box center [376, 214] width 4 height 7
click at [475, 138] on div at bounding box center [473, 137] width 4 height 4
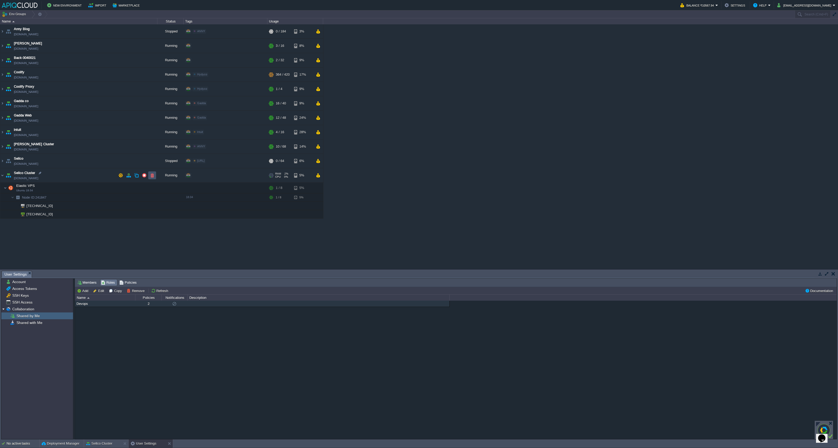
click at [153, 177] on button "button" at bounding box center [152, 175] width 5 height 5
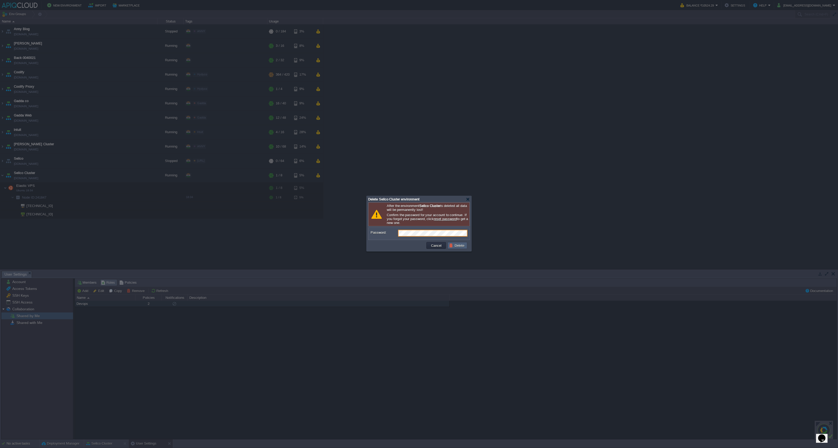
click at [457, 248] on button "Delete" at bounding box center [457, 245] width 17 height 5
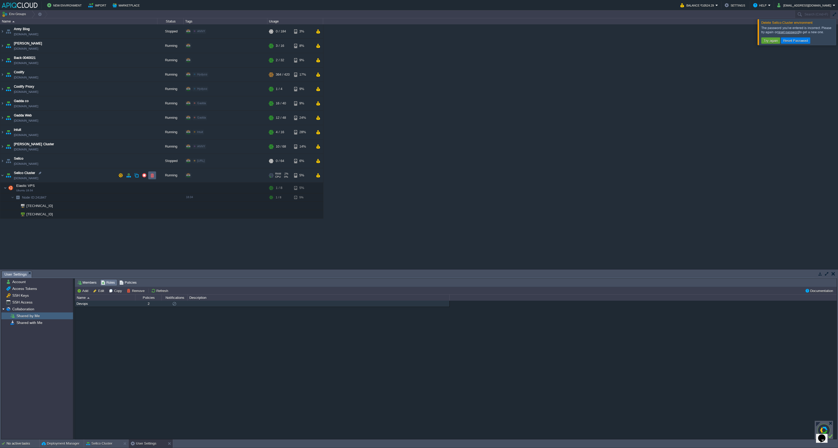
click at [149, 175] on td at bounding box center [152, 176] width 8 height 8
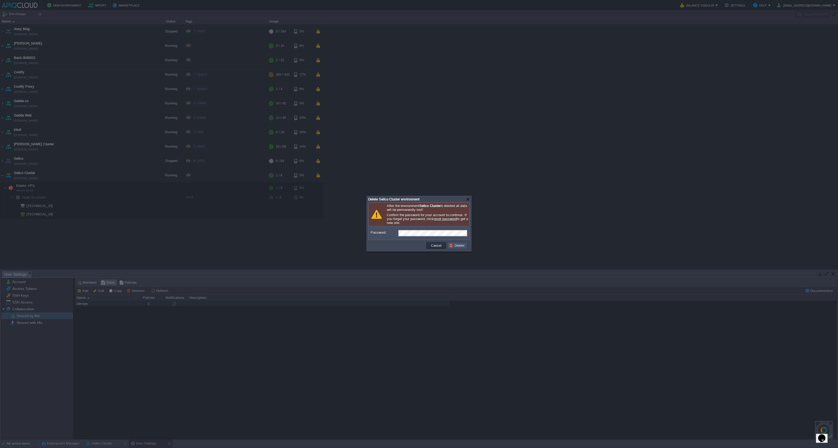
click at [454, 247] on button "Delete" at bounding box center [457, 245] width 17 height 5
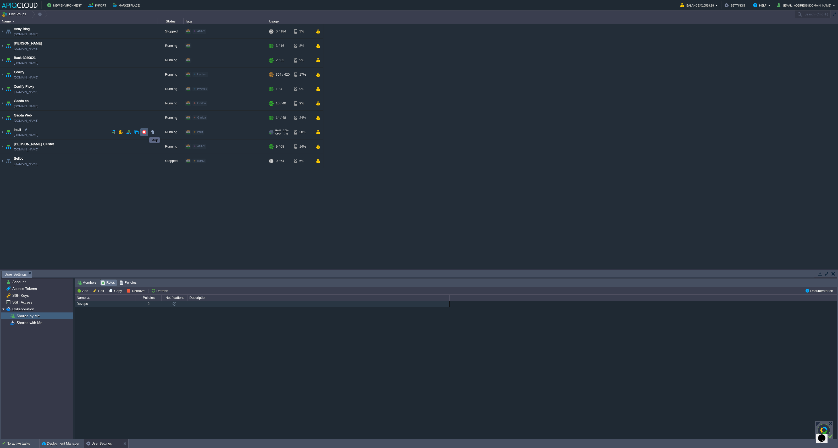
click at [145, 133] on button "button" at bounding box center [144, 132] width 5 height 5
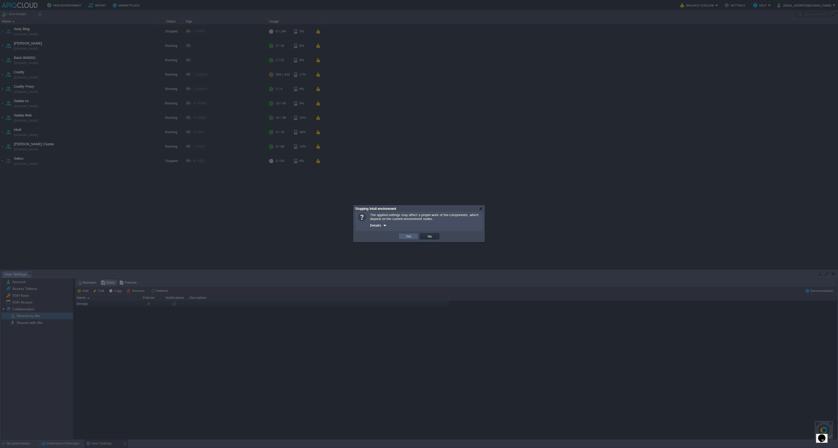
click at [414, 235] on td "Yes" at bounding box center [409, 236] width 20 height 6
